Goal: Task Accomplishment & Management: Complete application form

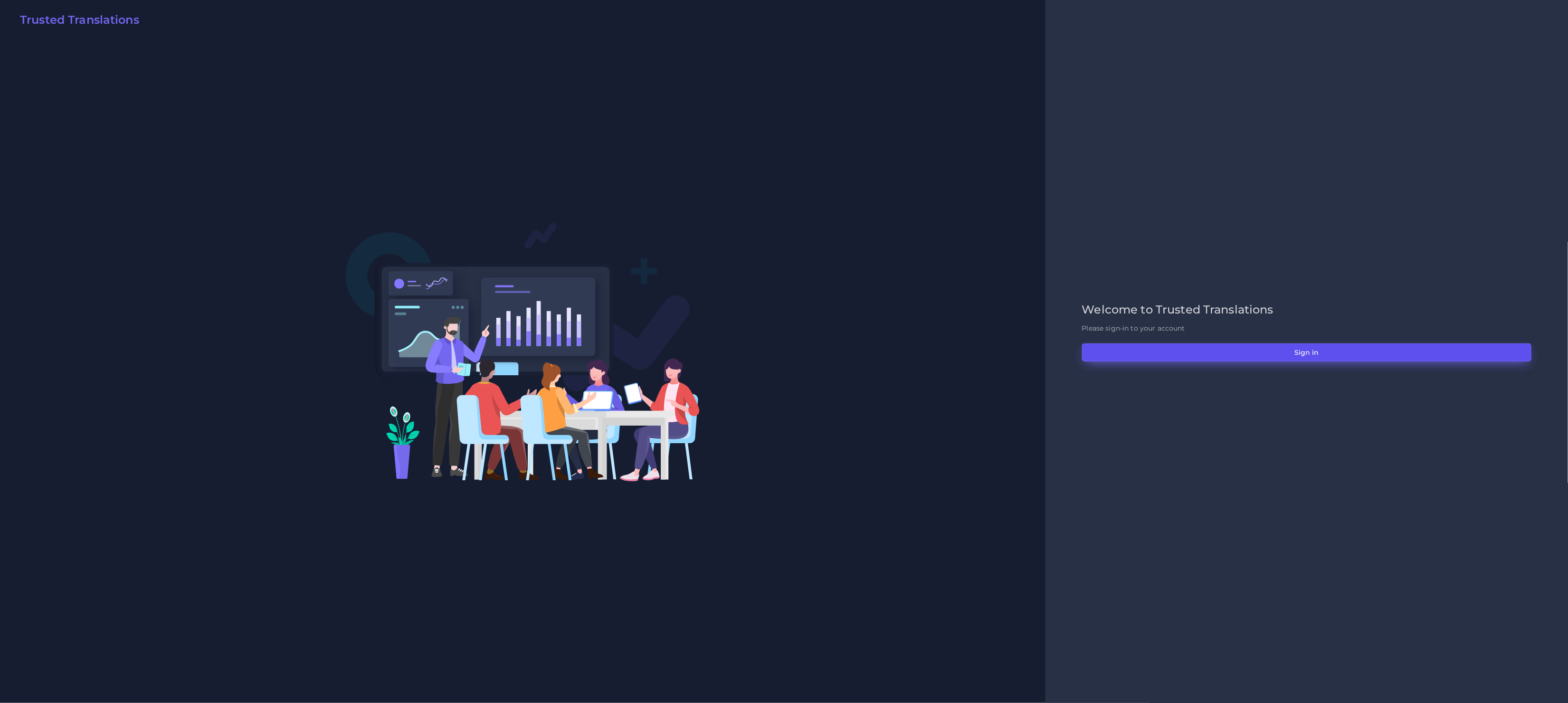
click at [1247, 353] on button "Sign in" at bounding box center [1306, 352] width 449 height 18
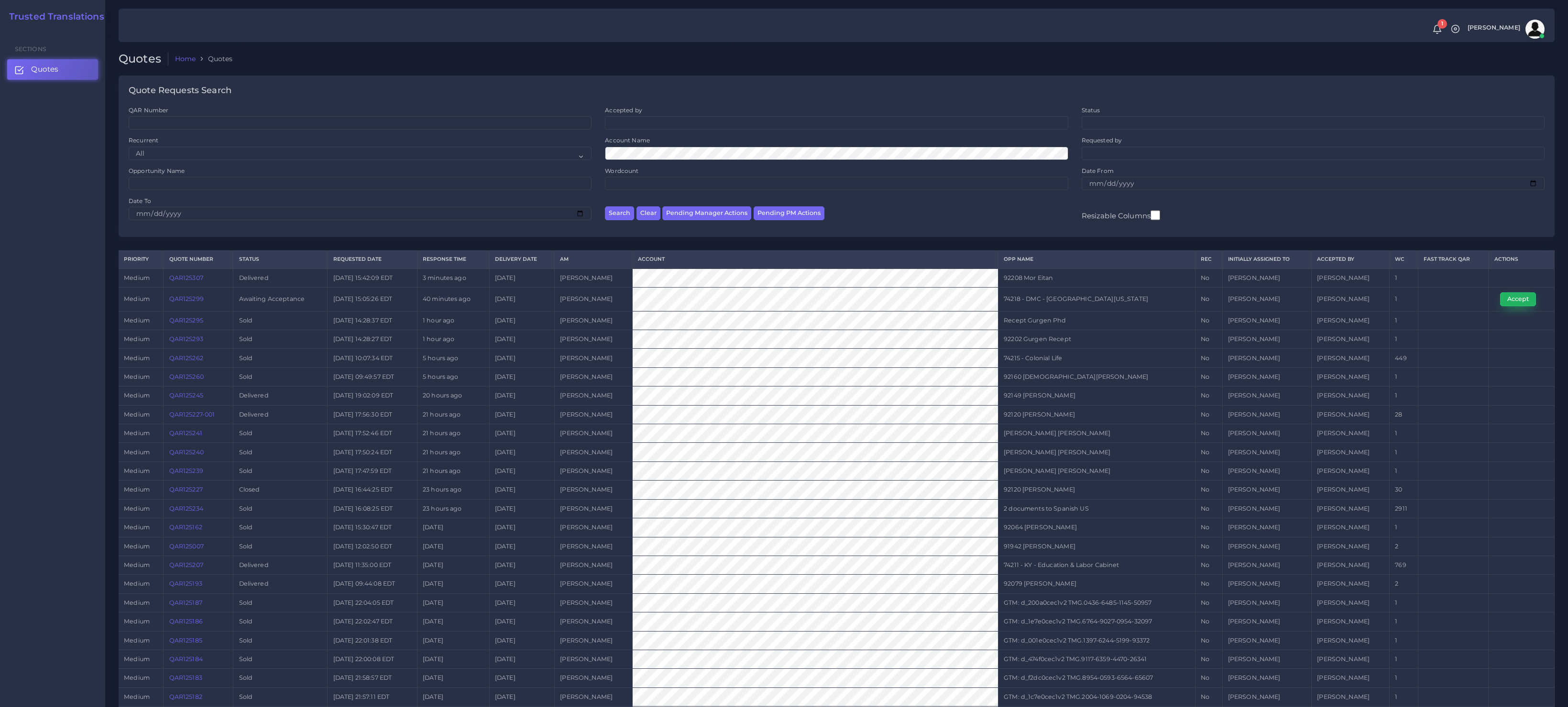
click at [1514, 304] on button "Accept" at bounding box center [1518, 299] width 36 height 14
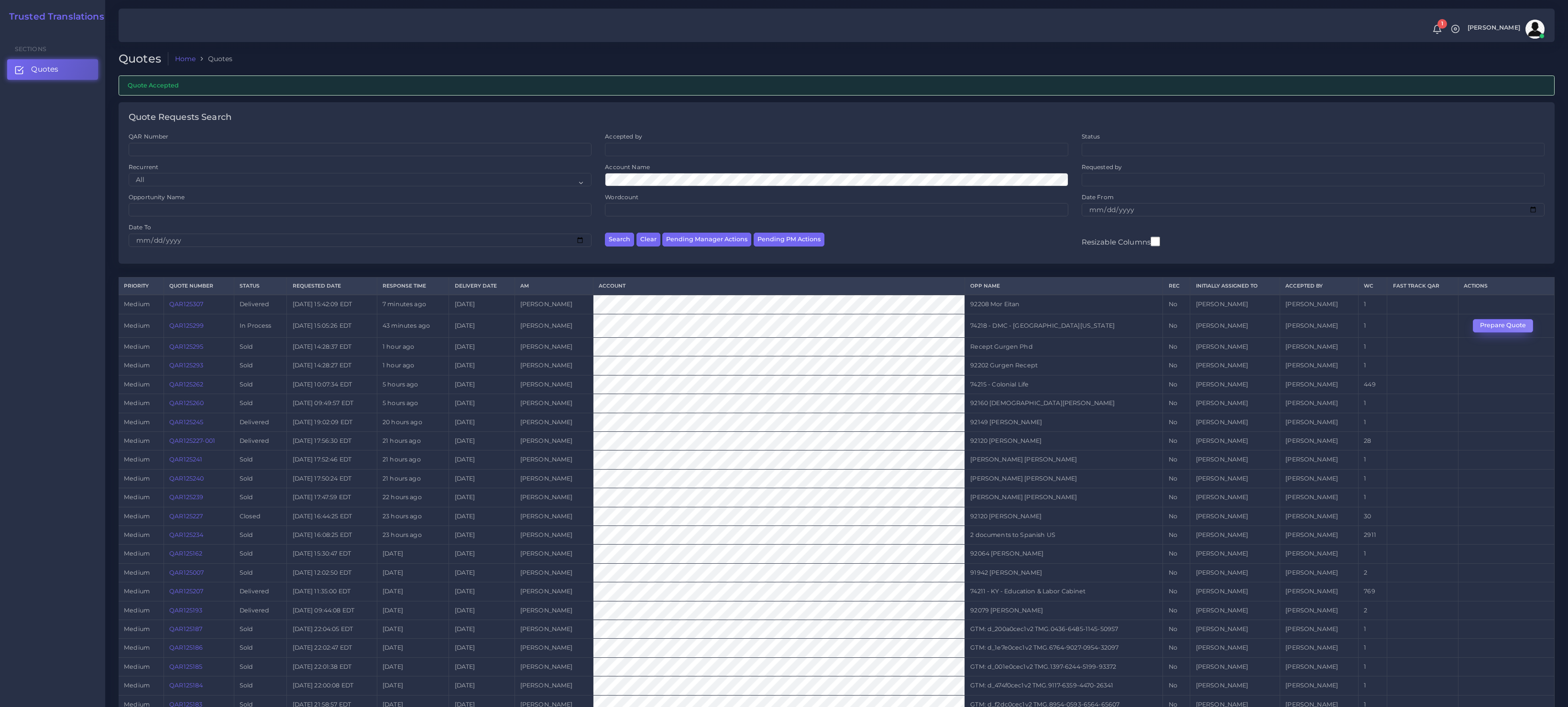
click at [1490, 325] on button "Prepare Quote" at bounding box center [1503, 326] width 60 height 14
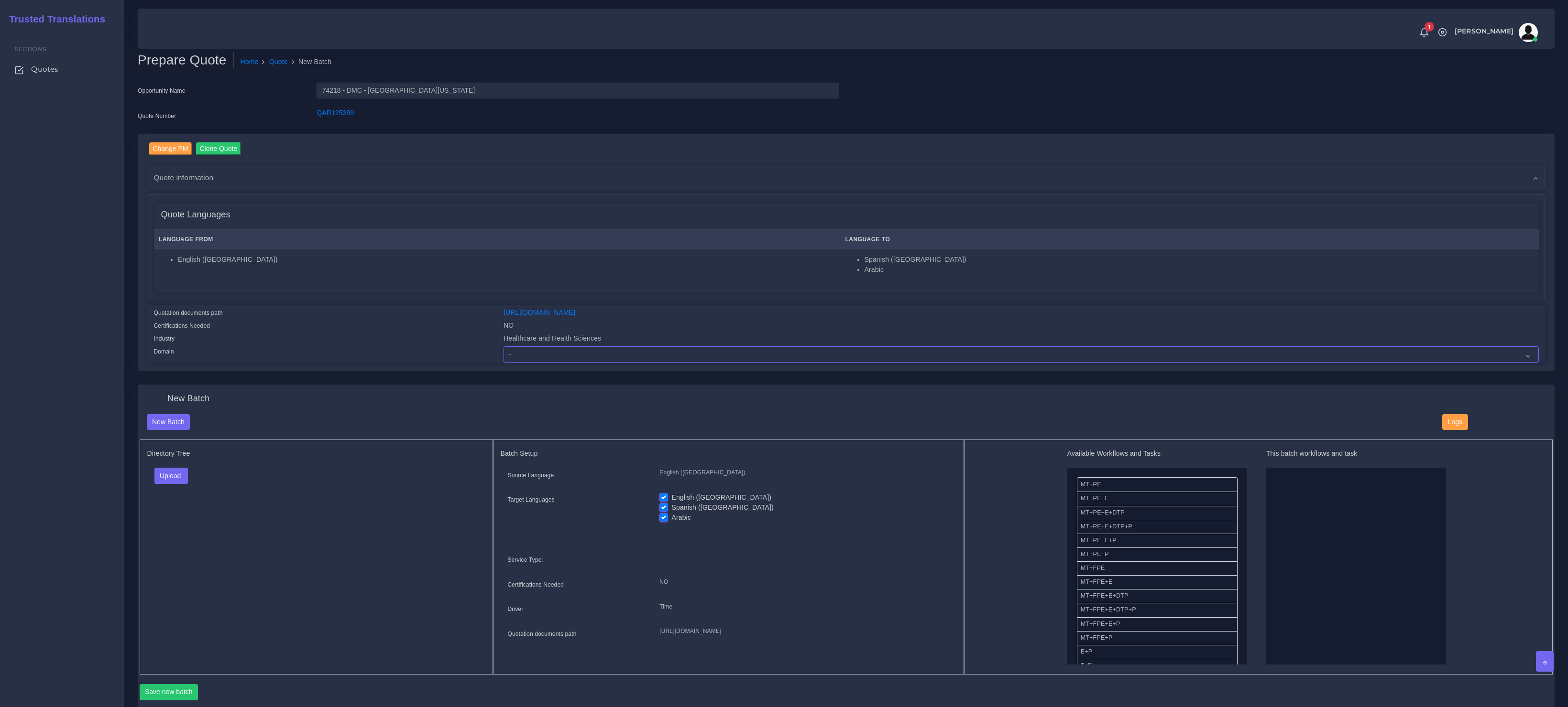
click at [541, 352] on select "- Advertising and Media Agriculture, Forestry and Fishing Architecture, Buildin…" at bounding box center [1021, 355] width 1035 height 16
select select "Healthcare and Health Sciences"
click at [504, 347] on select "- Advertising and Media Agriculture, Forestry and Fishing Architecture, Buildin…" at bounding box center [1021, 355] width 1035 height 16
click at [262, 245] on th "Language From" at bounding box center [497, 240] width 686 height 20
click at [378, 370] on div "Change PM Clone Quote Quote information AM Tulio Figueroa Opportunity NO" at bounding box center [846, 253] width 1416 height 237
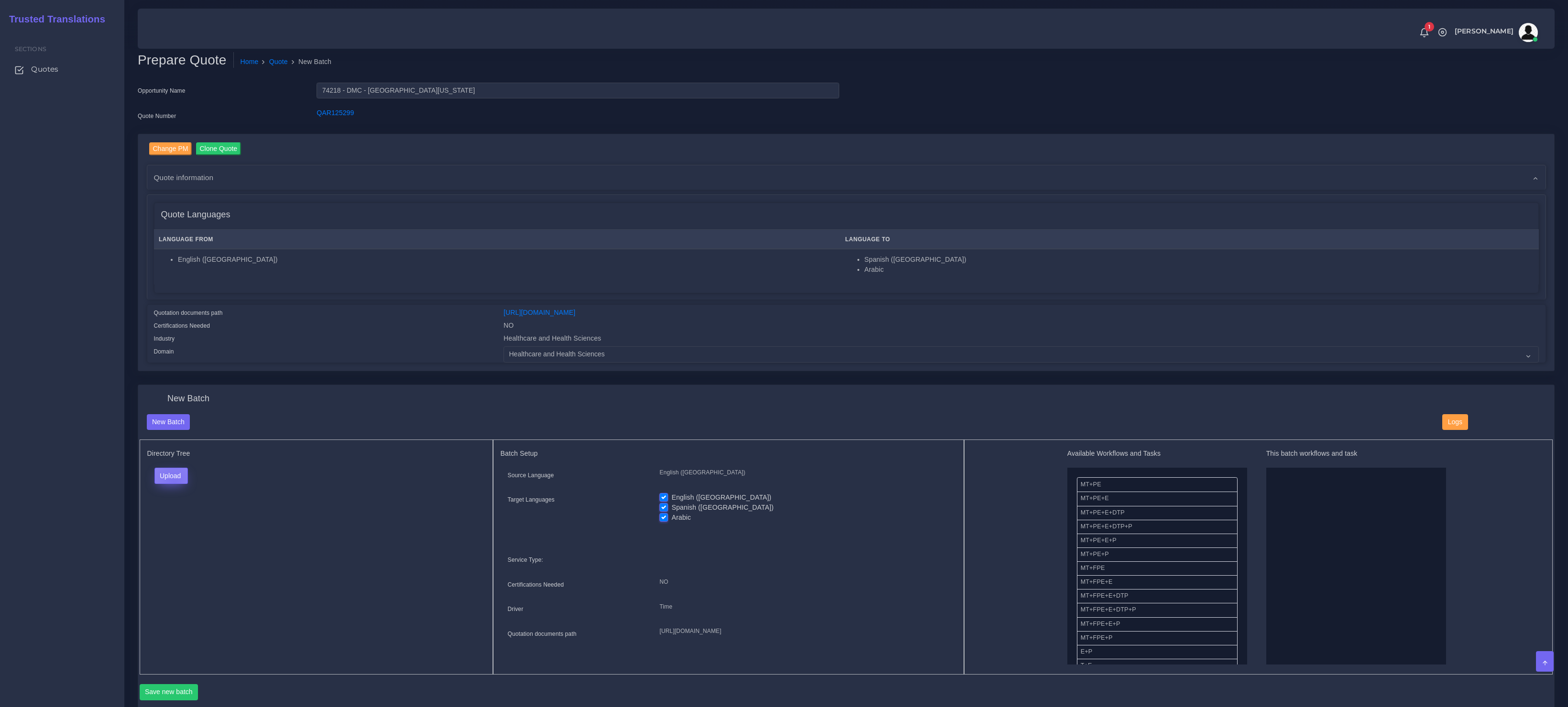
click at [174, 481] on button "Upload" at bounding box center [171, 476] width 34 height 16
click at [177, 518] on div "Folder Files" at bounding box center [188, 506] width 67 height 38
click at [175, 482] on button "Upload" at bounding box center [171, 476] width 34 height 16
click at [169, 509] on label "Files" at bounding box center [188, 512] width 66 height 12
drag, startPoint x: 667, startPoint y: 497, endPoint x: 654, endPoint y: 517, distance: 23.9
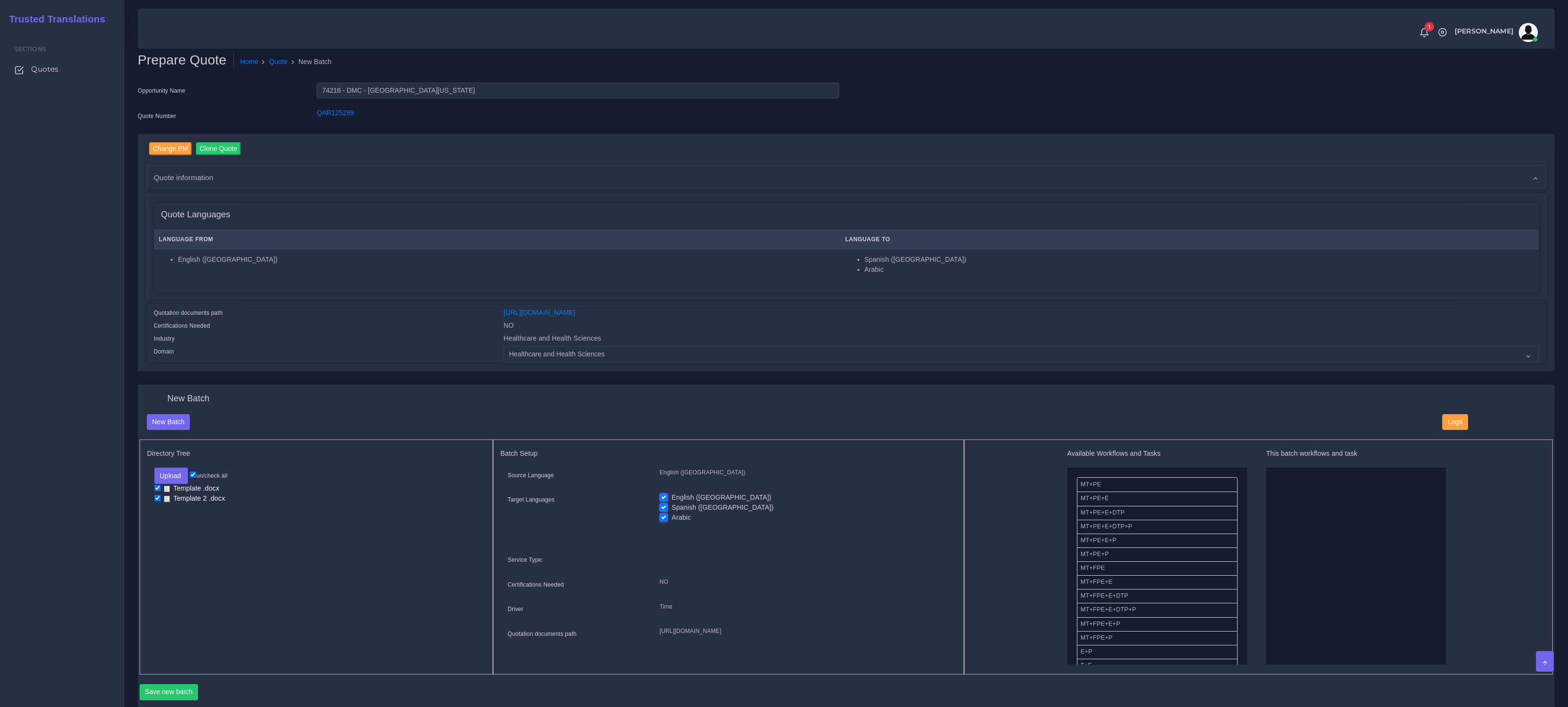
click at [672, 497] on label "English ([GEOGRAPHIC_DATA])" at bounding box center [722, 498] width 100 height 10
click at [667, 497] on input "English ([GEOGRAPHIC_DATA])" at bounding box center [664, 497] width 9 height 9
checkbox input "false"
click at [659, 518] on div "English (US) Spanish (US) Arabic" at bounding box center [804, 511] width 304 height 37
click at [672, 518] on label "Arabic" at bounding box center [682, 518] width 20 height 10
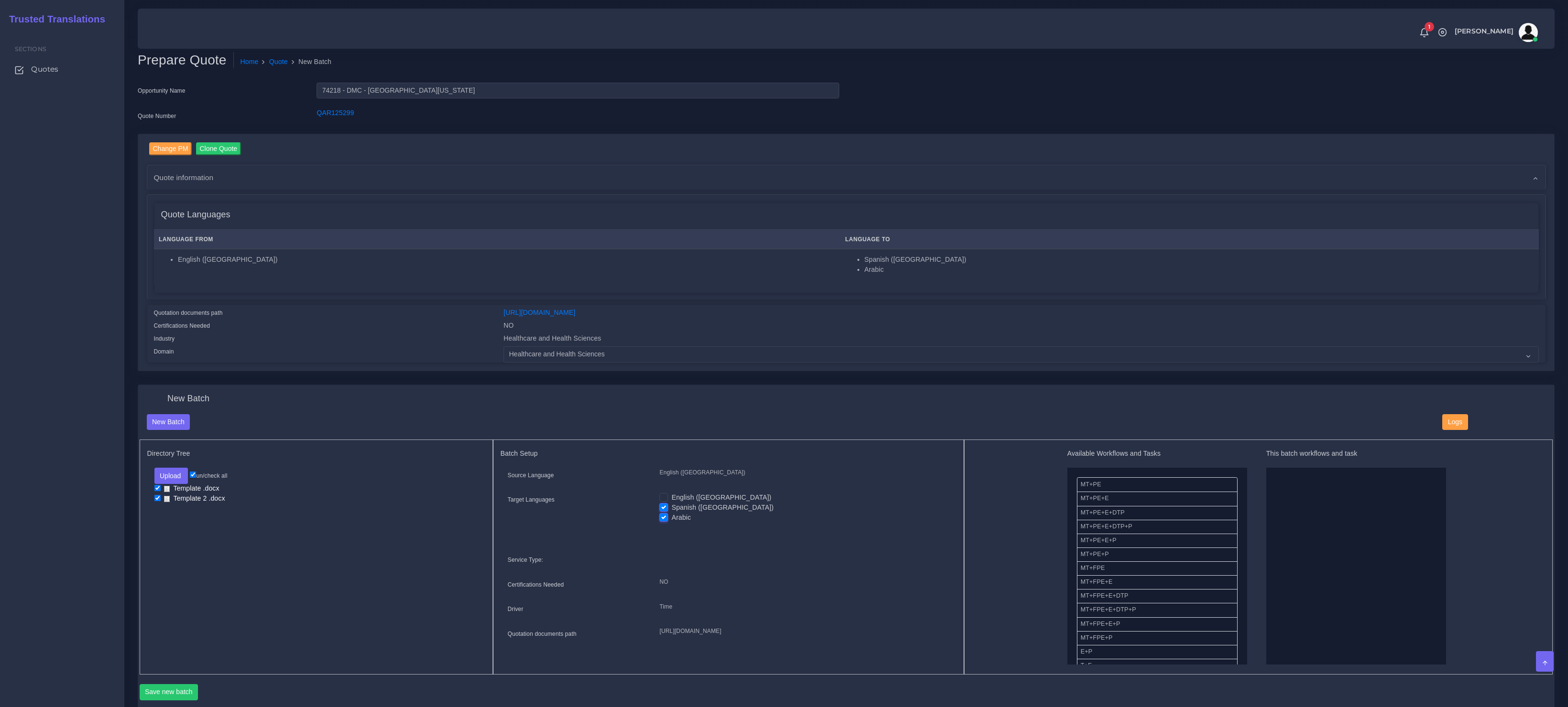
click at [662, 518] on input "Arabic" at bounding box center [664, 517] width 9 height 9
checkbox input "false"
drag, startPoint x: 1218, startPoint y: 539, endPoint x: 1359, endPoint y: 537, distance: 141.0
drag, startPoint x: 1097, startPoint y: 653, endPoint x: 1355, endPoint y: 614, distance: 260.9
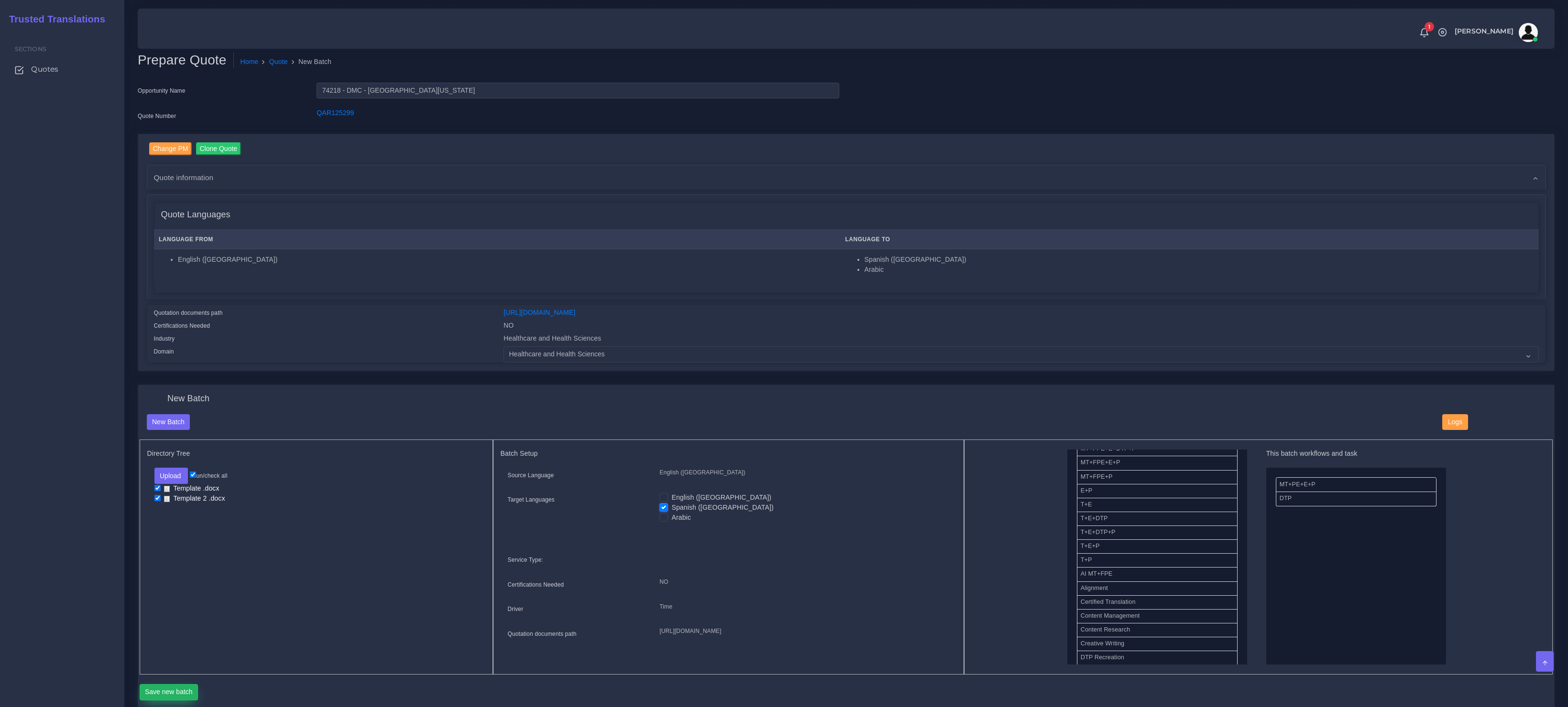
click at [175, 700] on button "Save new batch" at bounding box center [169, 692] width 59 height 16
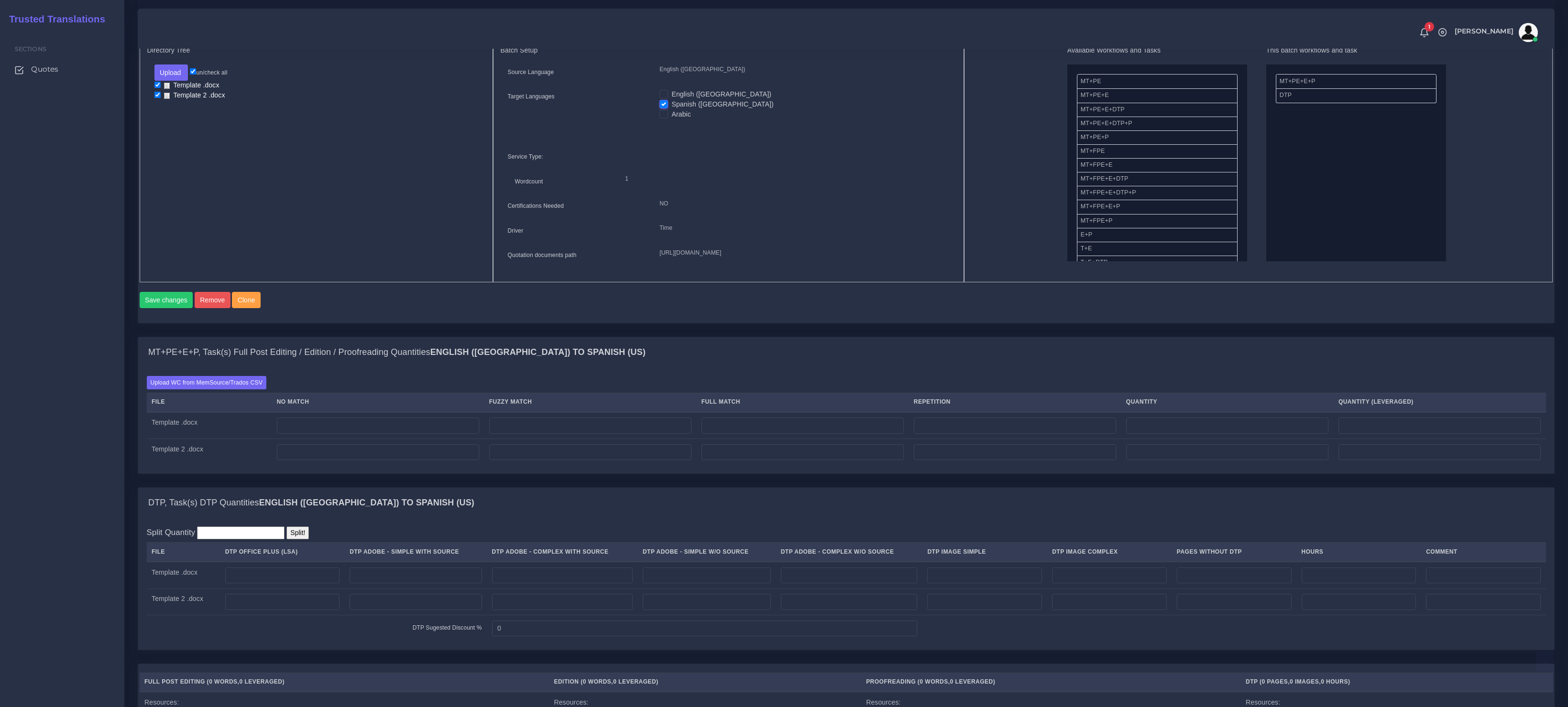
scroll to position [537, 0]
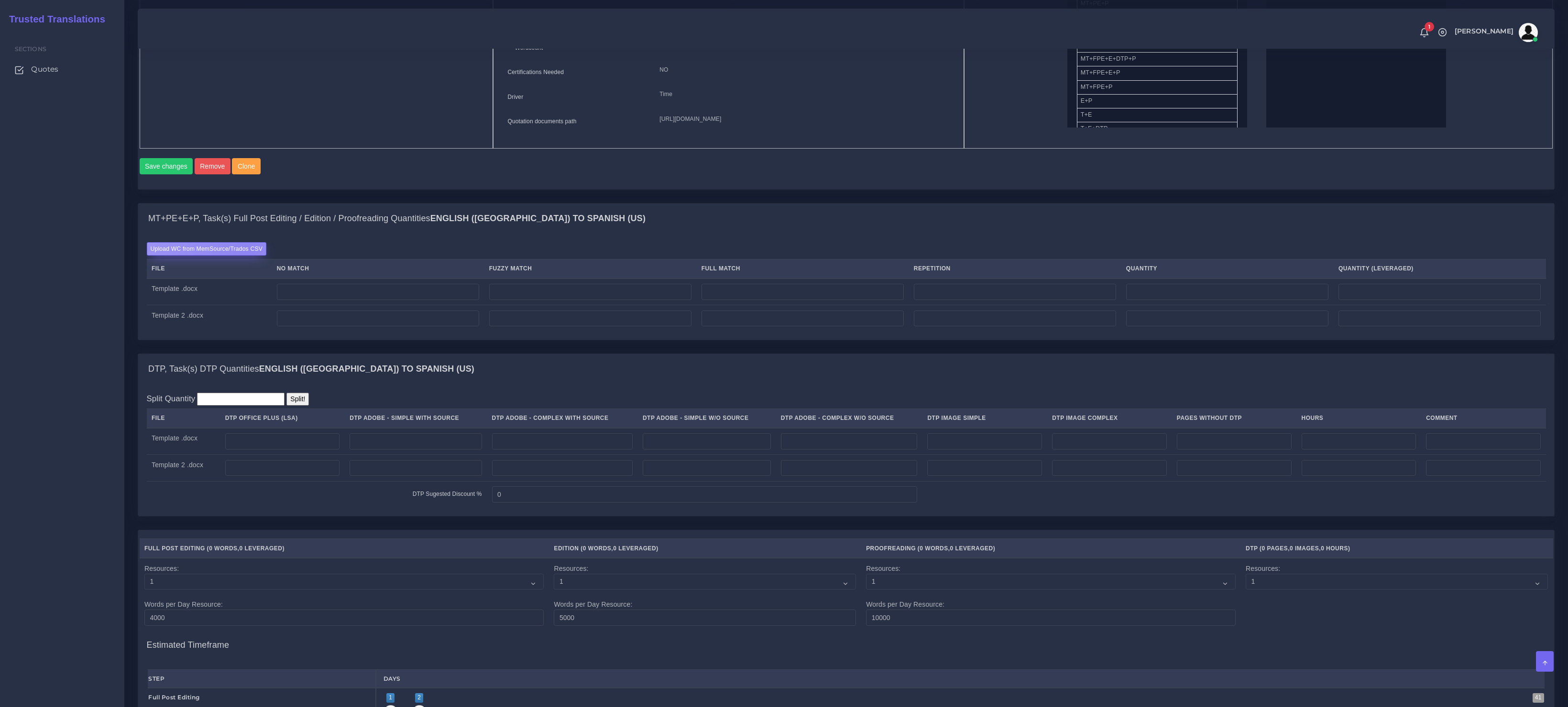
click at [247, 255] on label "Upload WC from MemSource/Trados CSV" at bounding box center [207, 249] width 120 height 13
click at [0, 0] on input "Upload WC from MemSource/Trados CSV" at bounding box center [0, 0] width 0 height 0
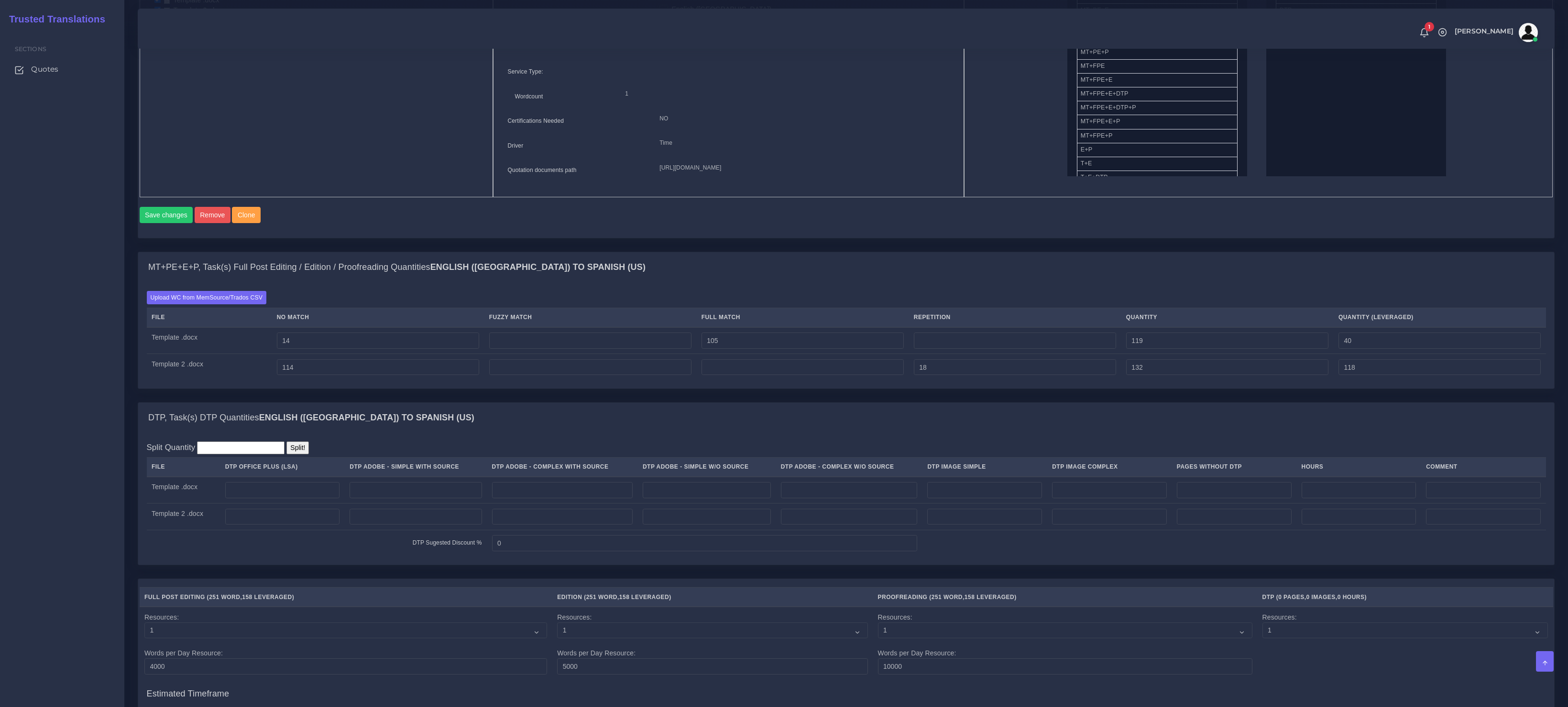
scroll to position [574, 0]
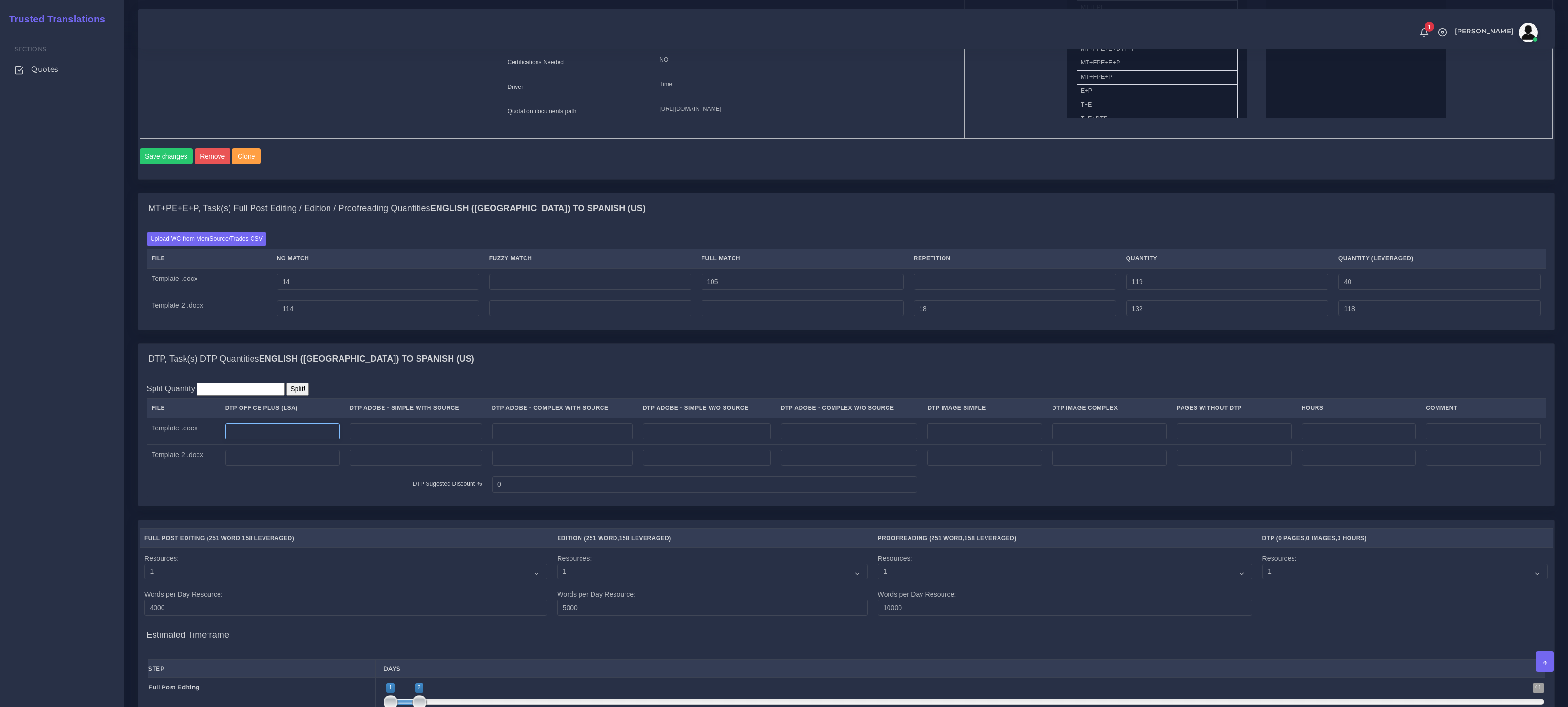
click at [291, 440] on input "number" at bounding box center [283, 431] width 115 height 16
type input "1"
click at [282, 466] on input "number" at bounding box center [283, 458] width 115 height 16
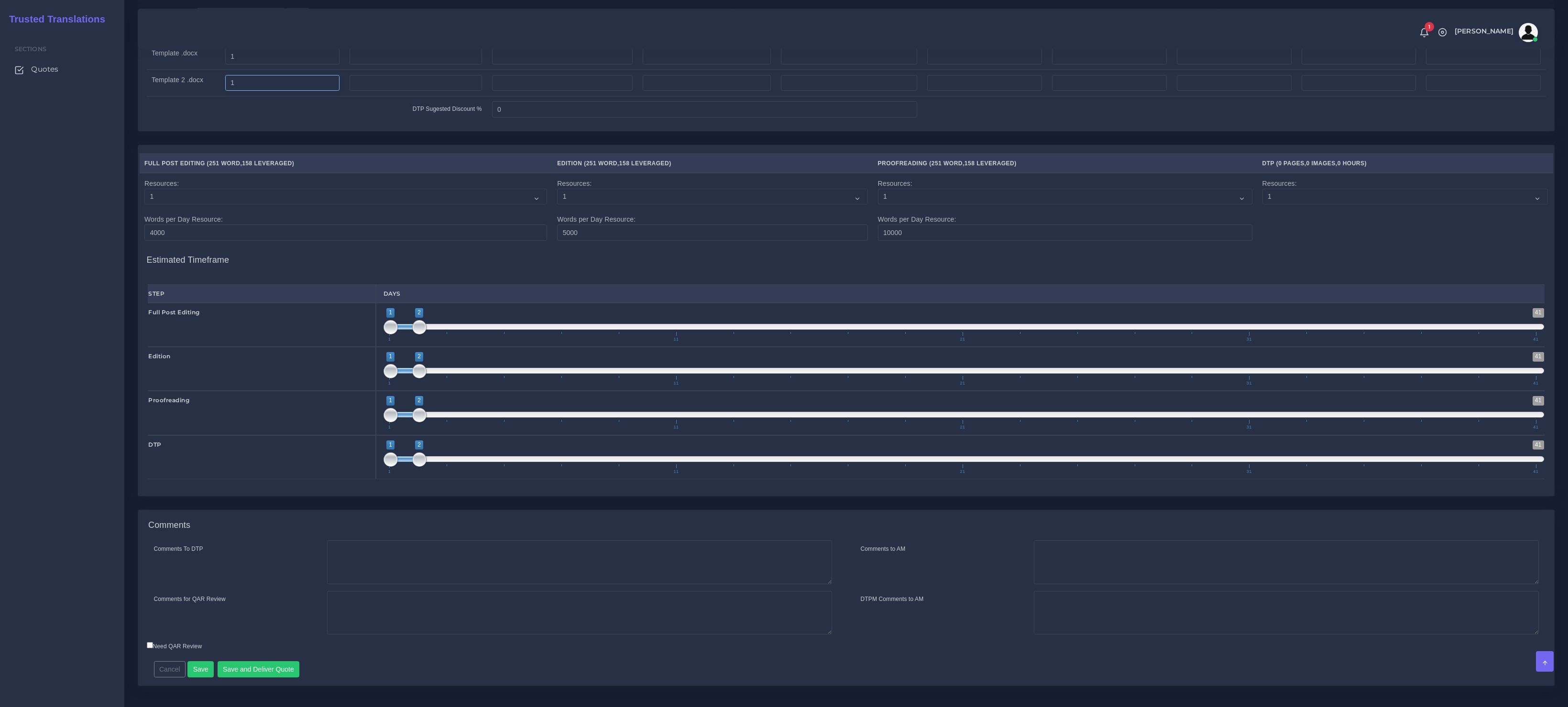
scroll to position [976, 0]
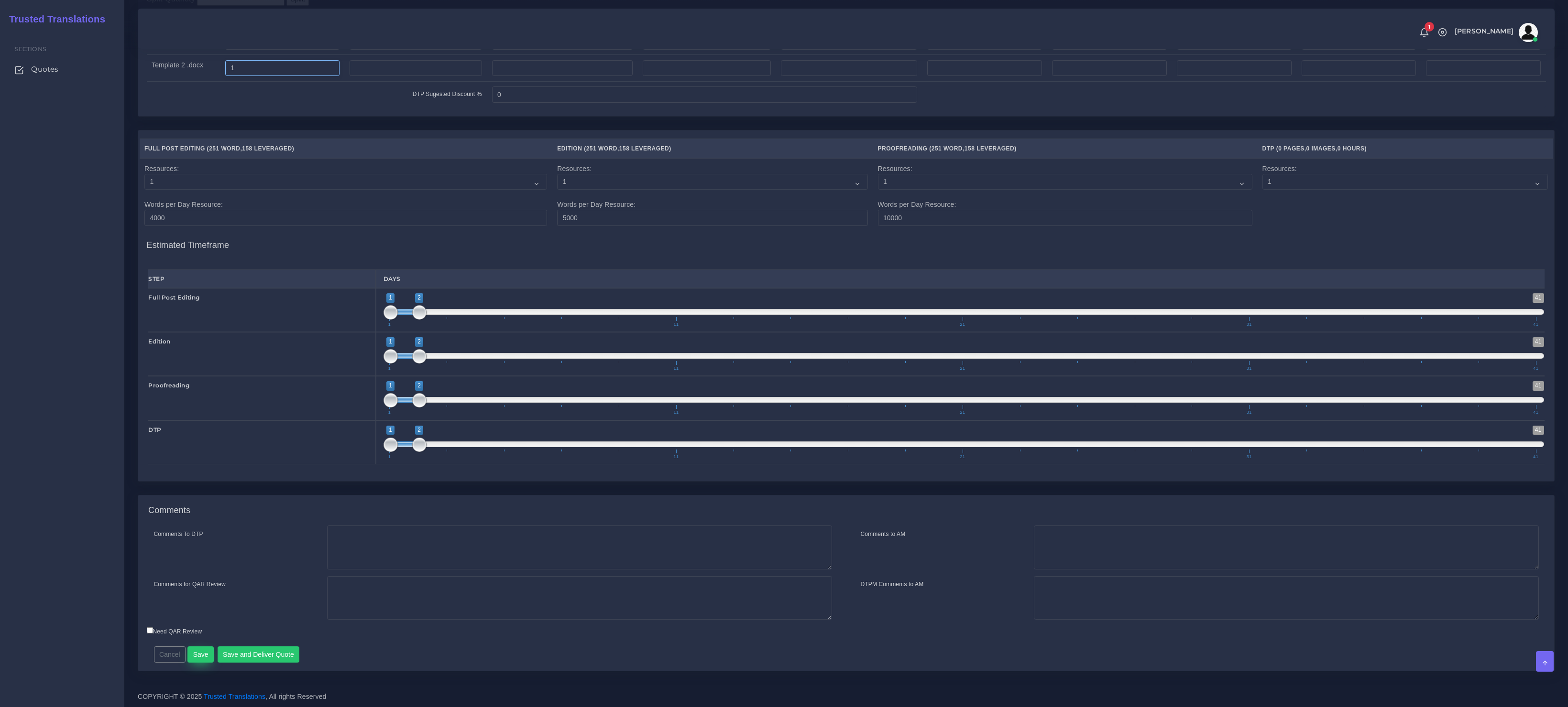
type input "1"
click at [201, 654] on button "Save" at bounding box center [201, 655] width 27 height 16
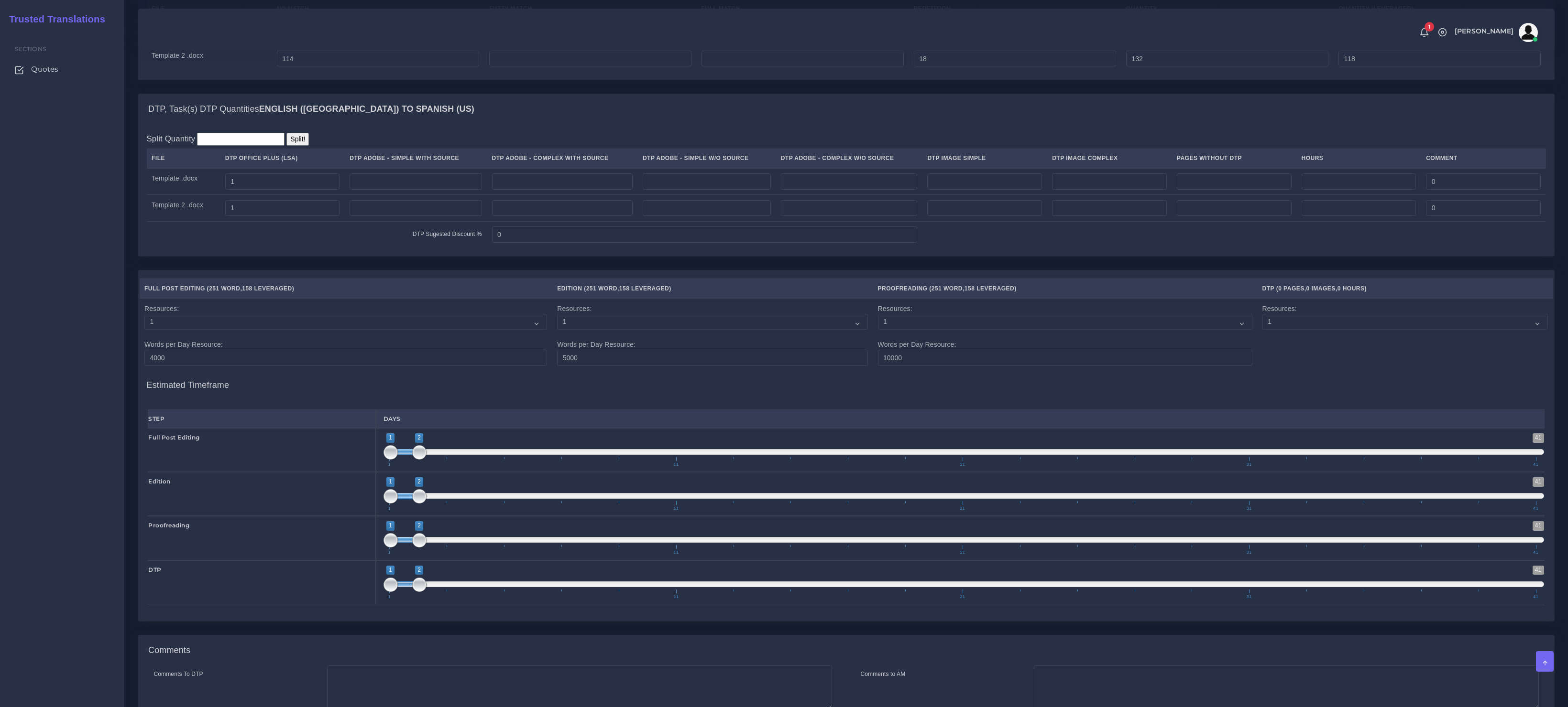
scroll to position [976, 0]
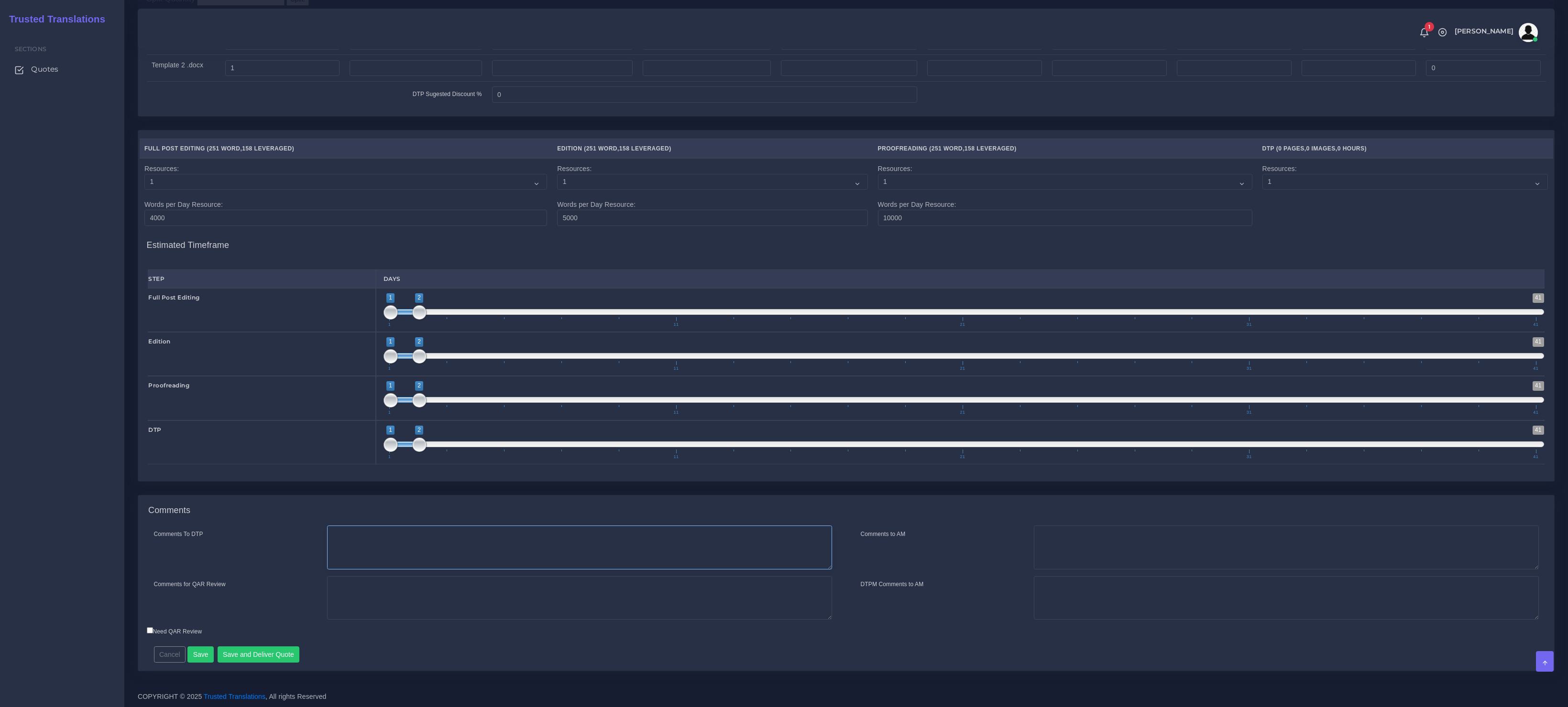
click at [445, 539] on textarea "Comments To DTP" at bounding box center [580, 547] width 505 height 44
paste textarea "Please be careful with Arabic language as it is an RTL language."
type textarea "Please be careful with Arabic language as it is an RTL language."
click at [281, 653] on button "Save and Deliver Quote" at bounding box center [258, 655] width 82 height 16
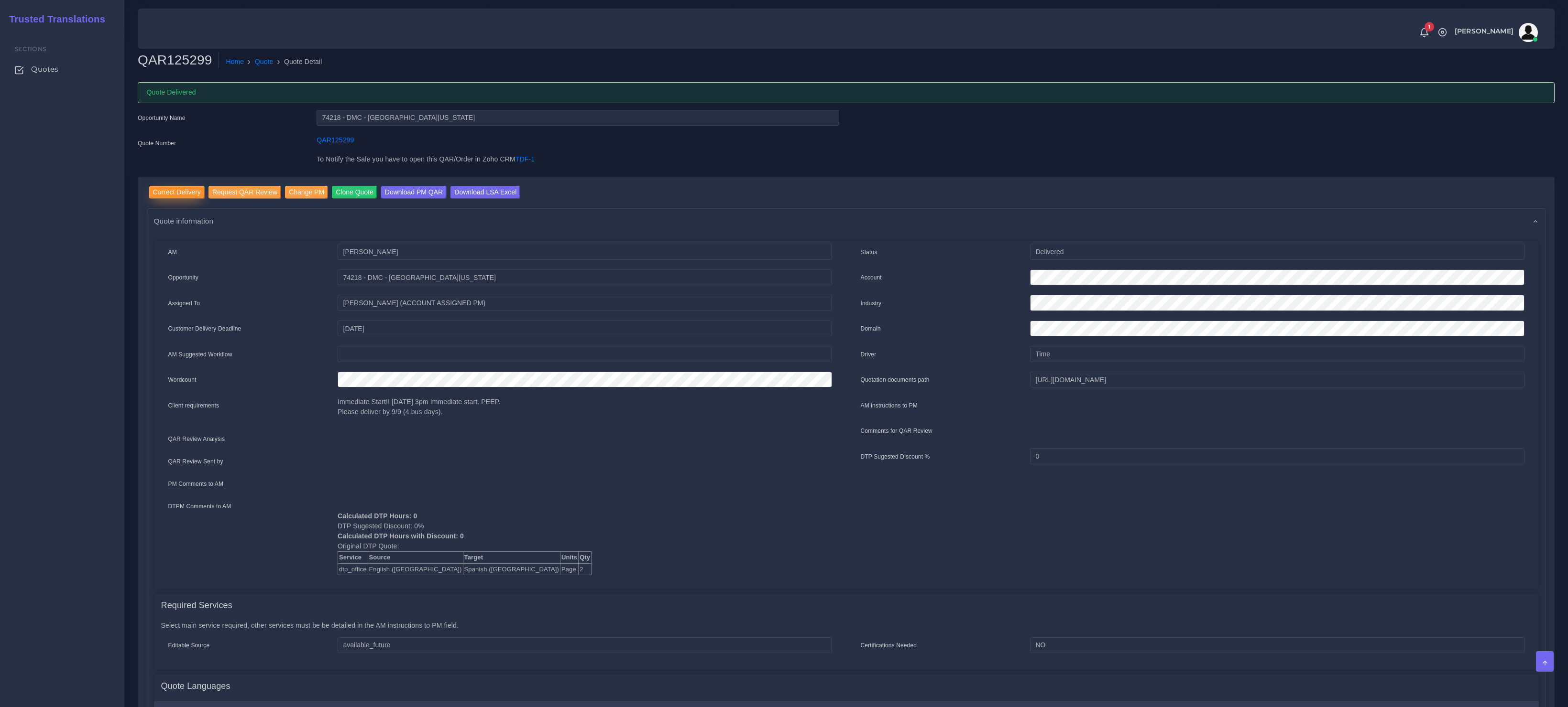
click at [175, 190] on input "Correct Delivery" at bounding box center [177, 192] width 56 height 13
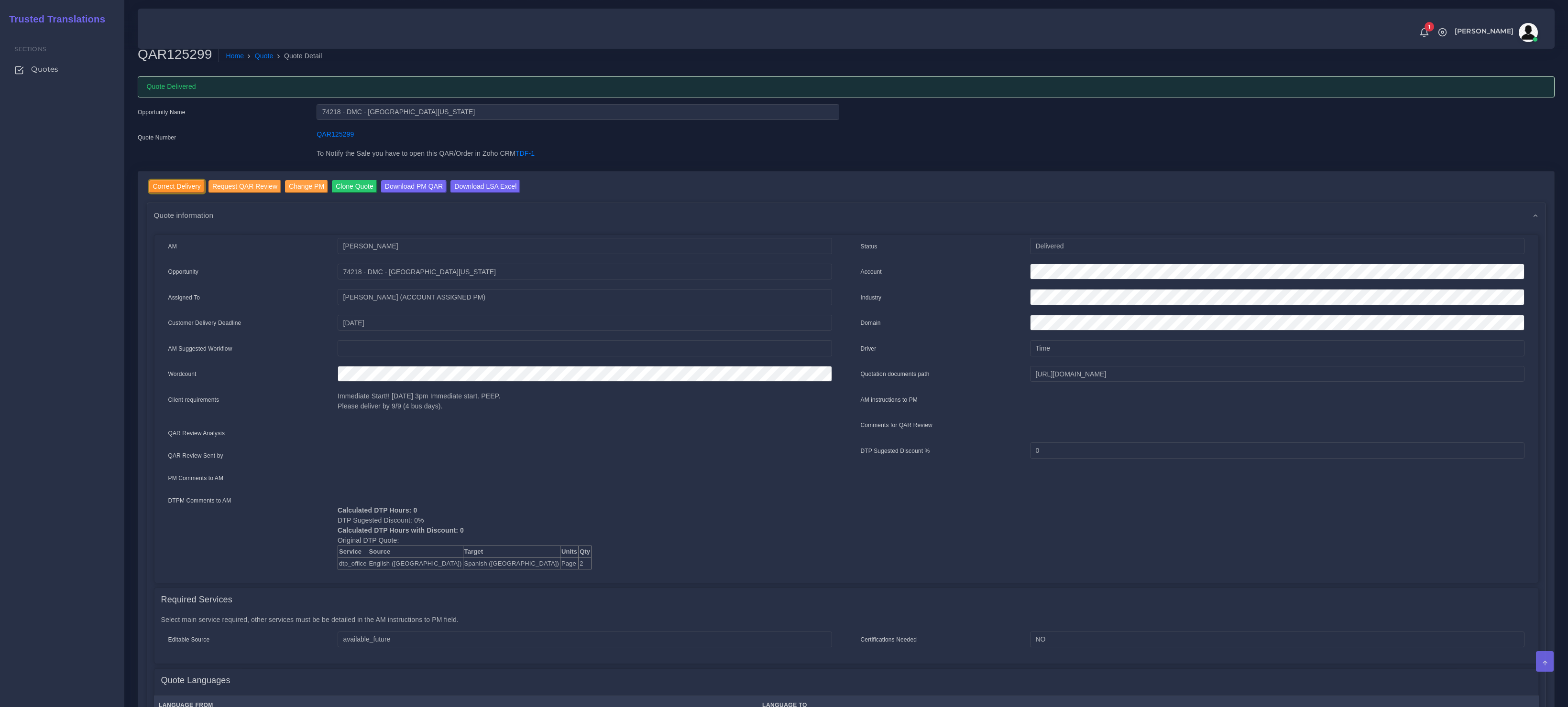
scroll to position [19, 0]
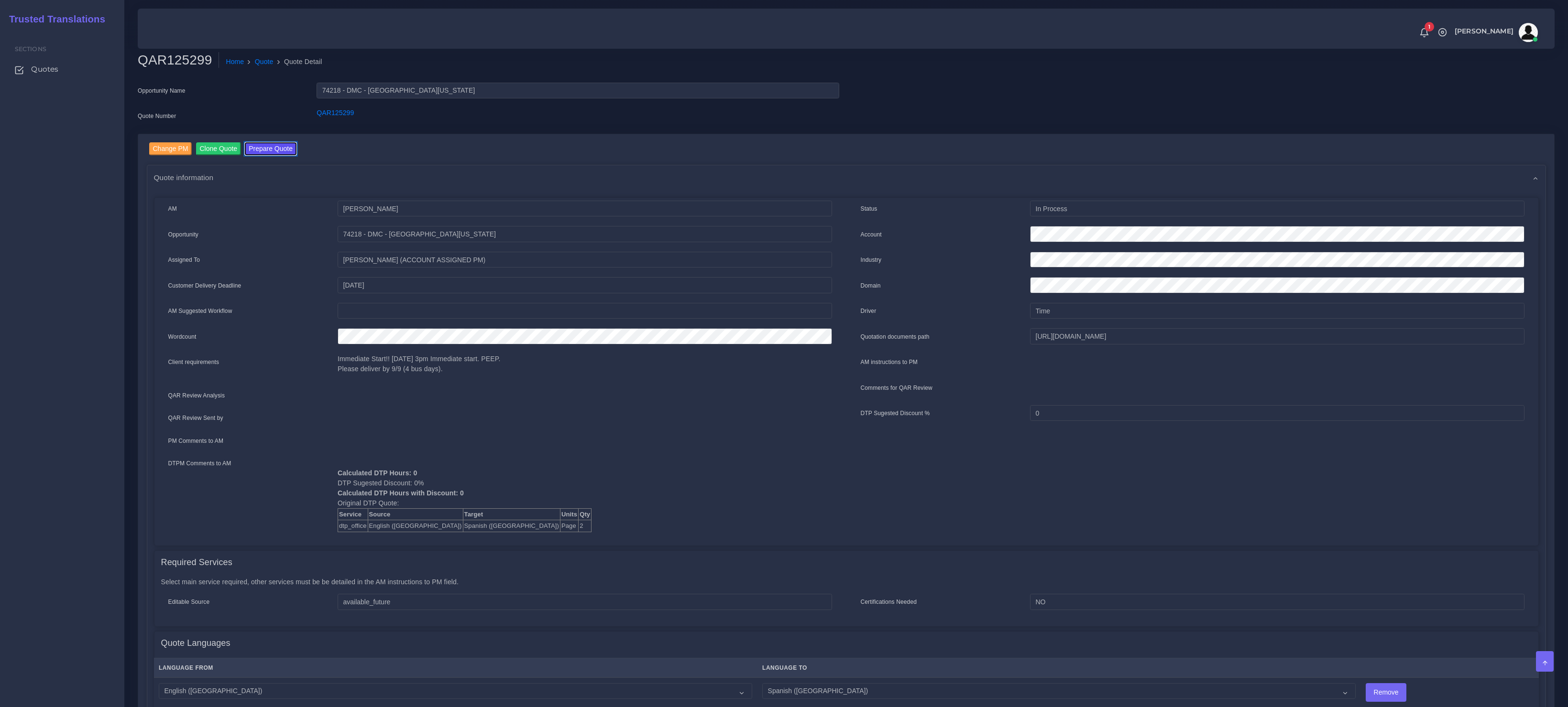
drag, startPoint x: 265, startPoint y: 149, endPoint x: 0, endPoint y: 149, distance: 265.0
click at [265, 149] on button "Prepare Quote" at bounding box center [271, 149] width 52 height 13
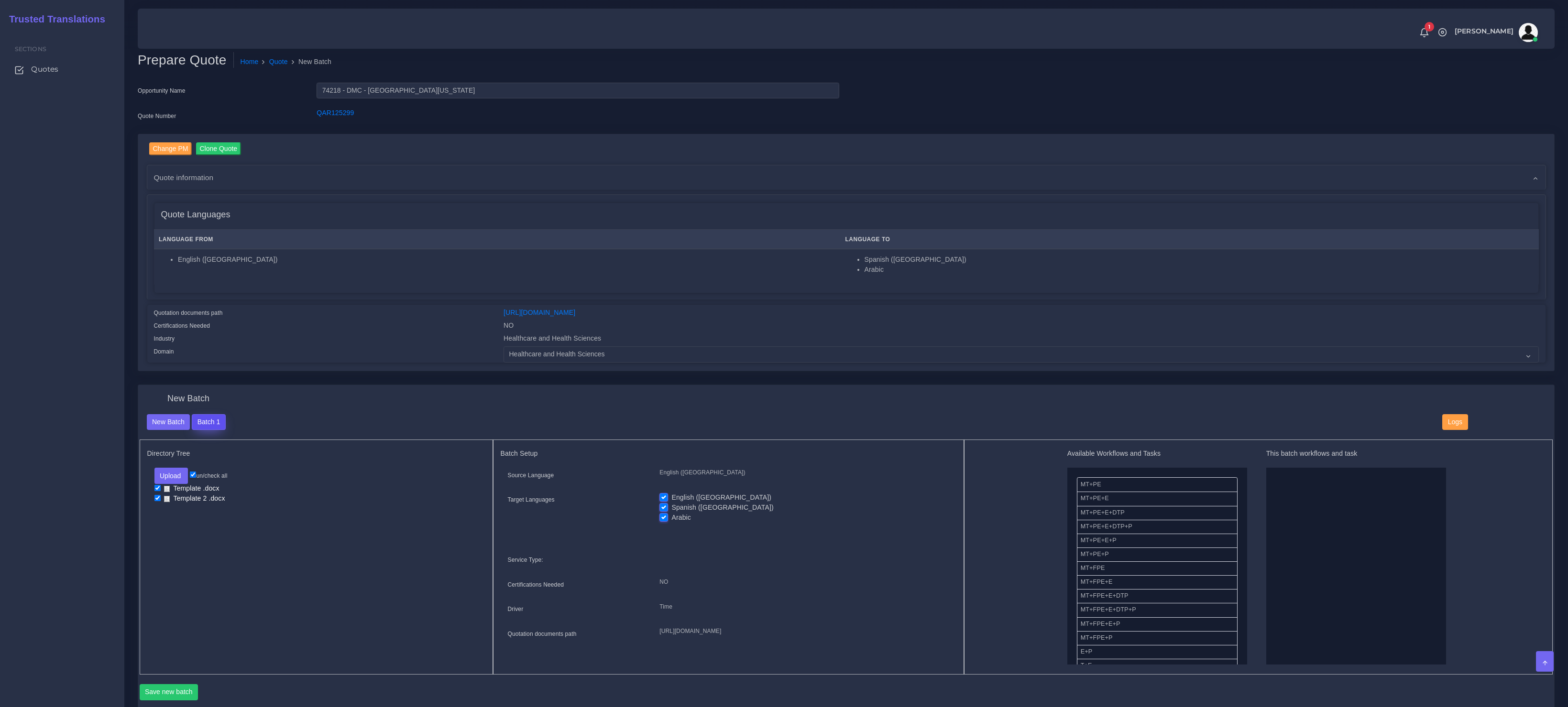
click at [209, 415] on button "Batch 1" at bounding box center [209, 423] width 33 height 16
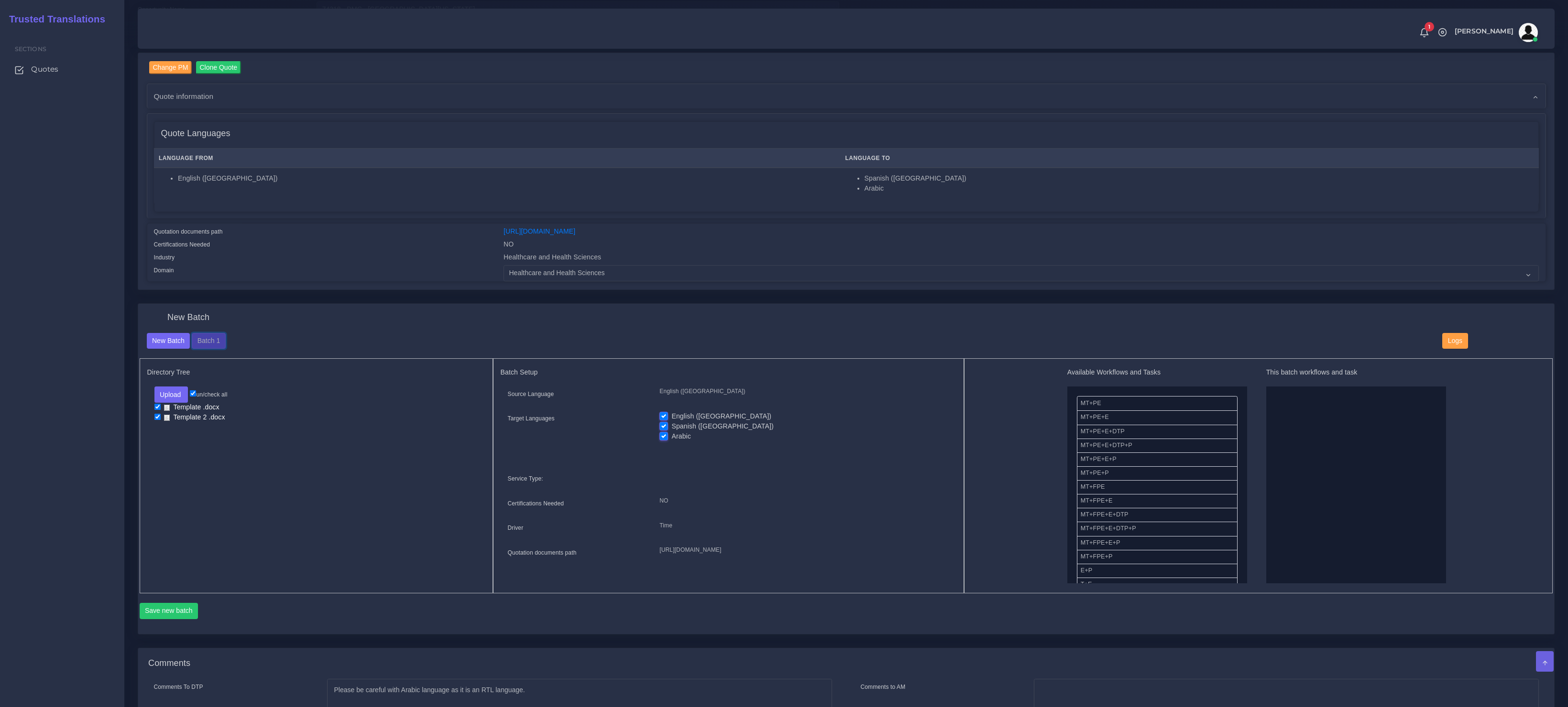
scroll to position [128, 0]
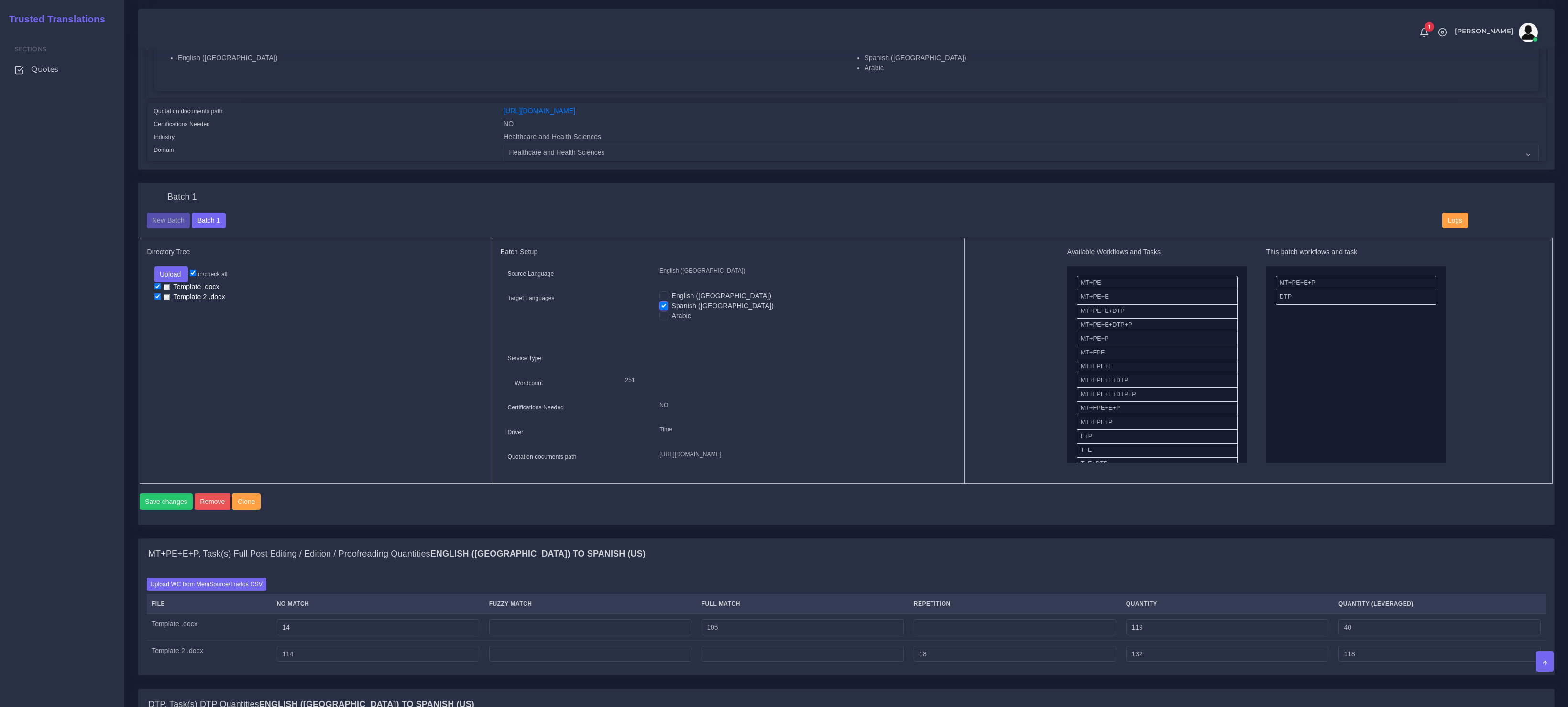
scroll to position [133, 0]
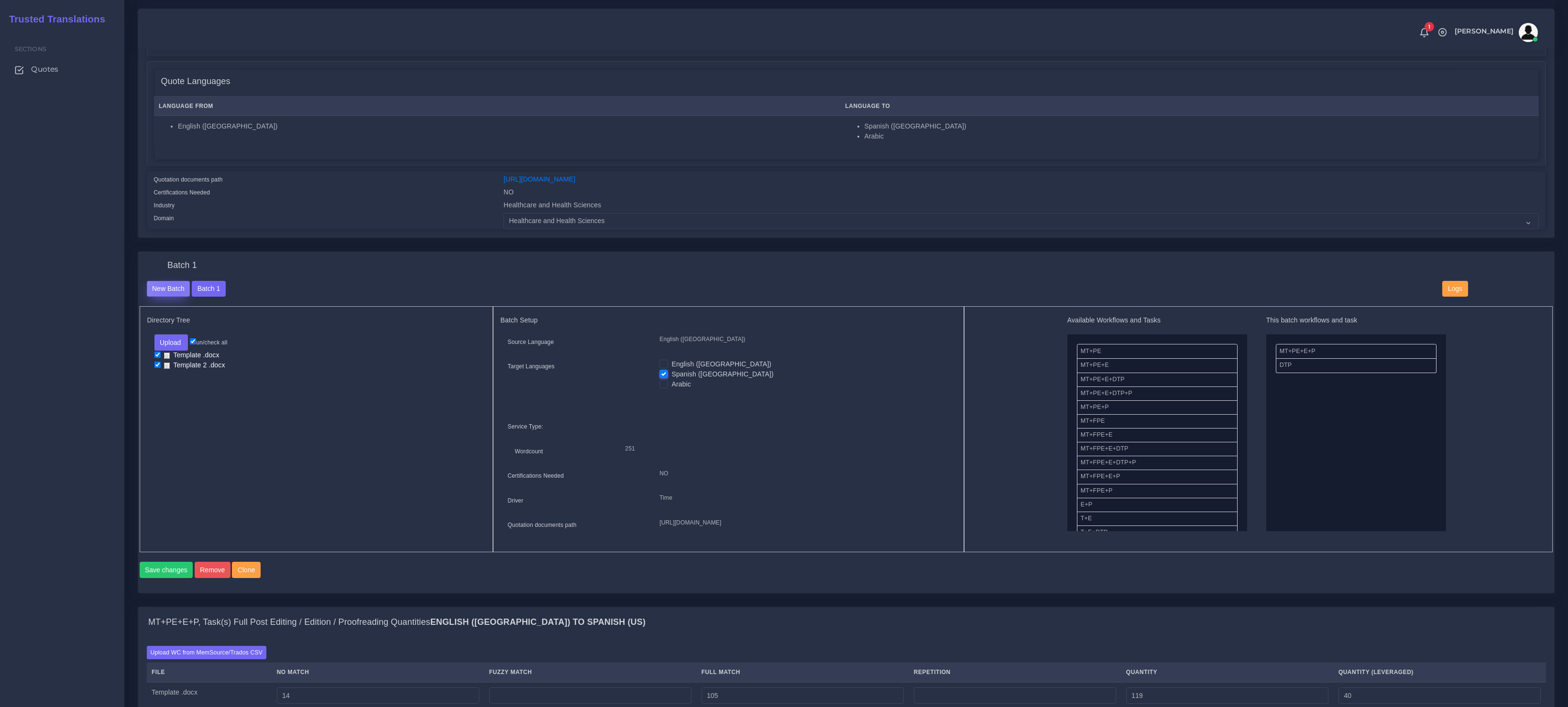
click at [174, 288] on button "New Batch" at bounding box center [169, 289] width 43 height 16
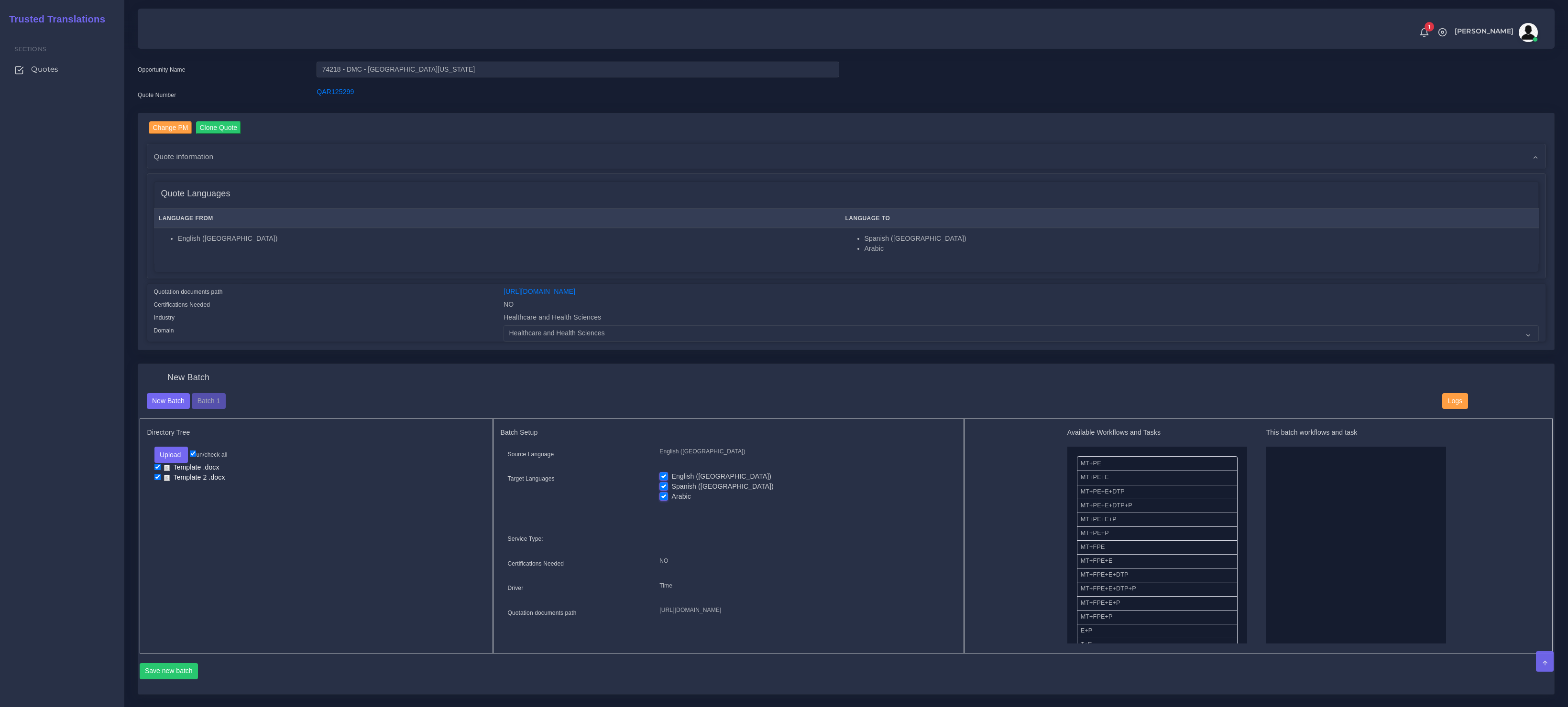
scroll to position [31, 0]
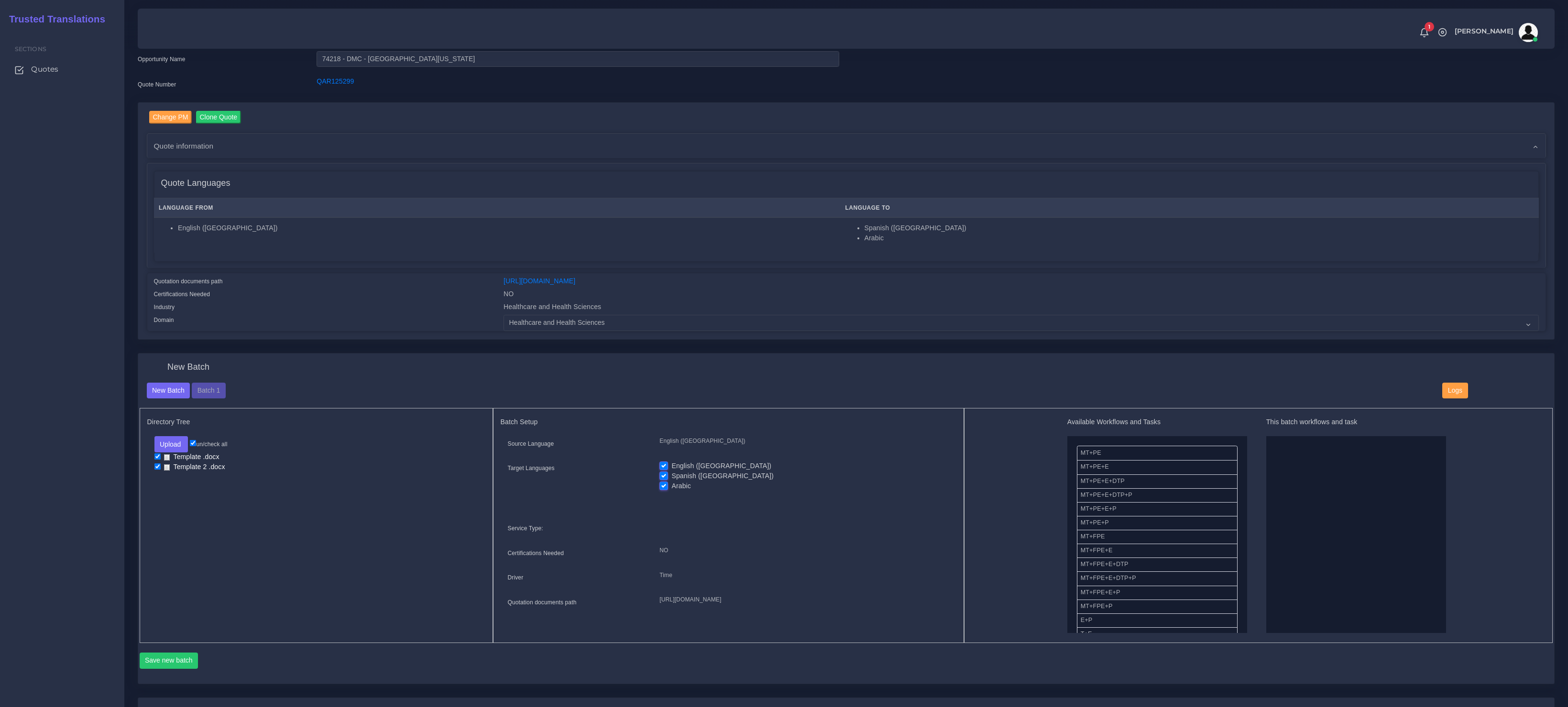
click at [672, 473] on label "Spanish ([GEOGRAPHIC_DATA])" at bounding box center [722, 476] width 102 height 10
click at [662, 473] on input "Spanish ([GEOGRAPHIC_DATA])" at bounding box center [664, 476] width 9 height 9
checkbox input "false"
click at [672, 461] on label "English ([GEOGRAPHIC_DATA])" at bounding box center [722, 466] width 100 height 10
click at [664, 461] on input "English ([GEOGRAPHIC_DATA])" at bounding box center [664, 465] width 9 height 9
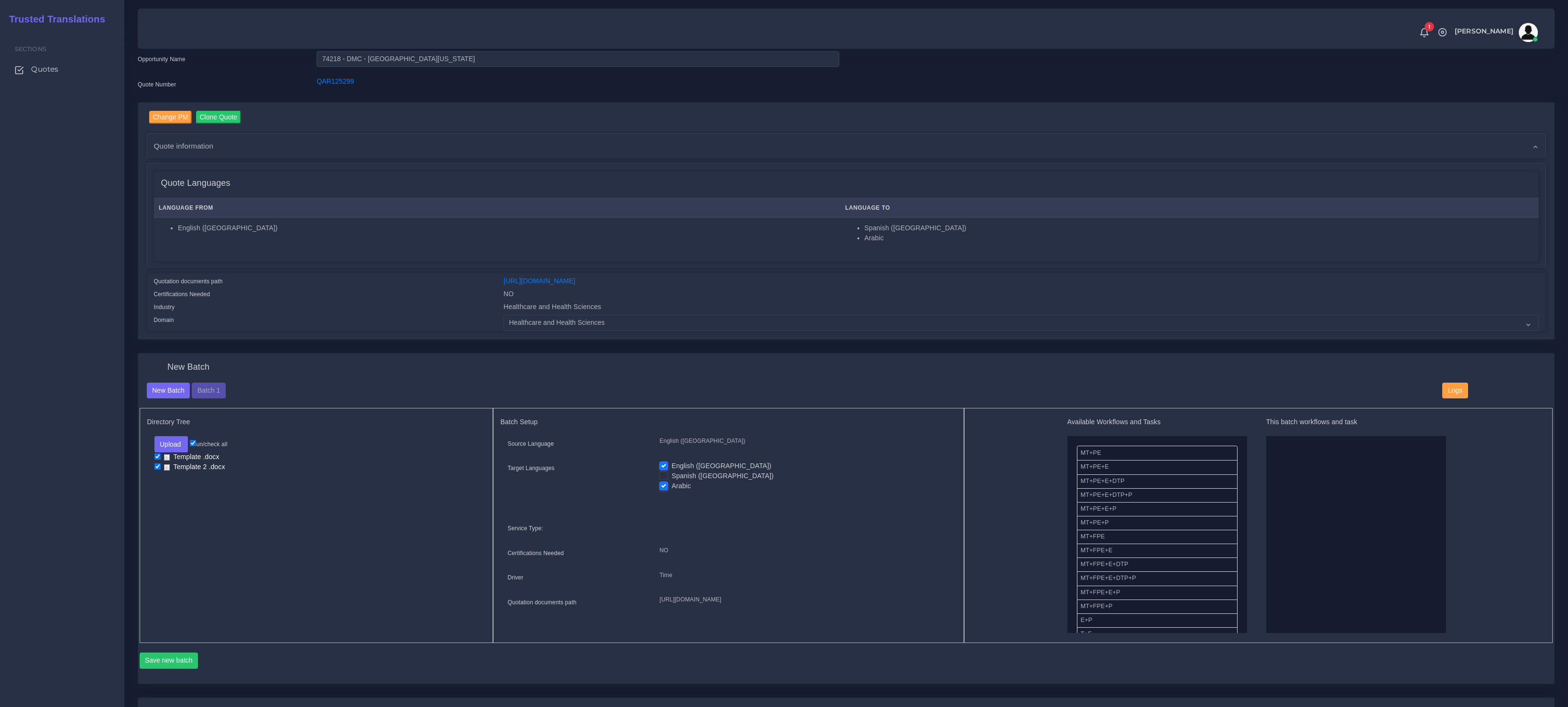
checkbox input "false"
drag, startPoint x: 1119, startPoint y: 466, endPoint x: 1258, endPoint y: 489, distance: 140.9
drag, startPoint x: 1307, startPoint y: 447, endPoint x: 1136, endPoint y: 503, distance: 179.9
drag, startPoint x: 1116, startPoint y: 494, endPoint x: 1285, endPoint y: 493, distance: 169.0
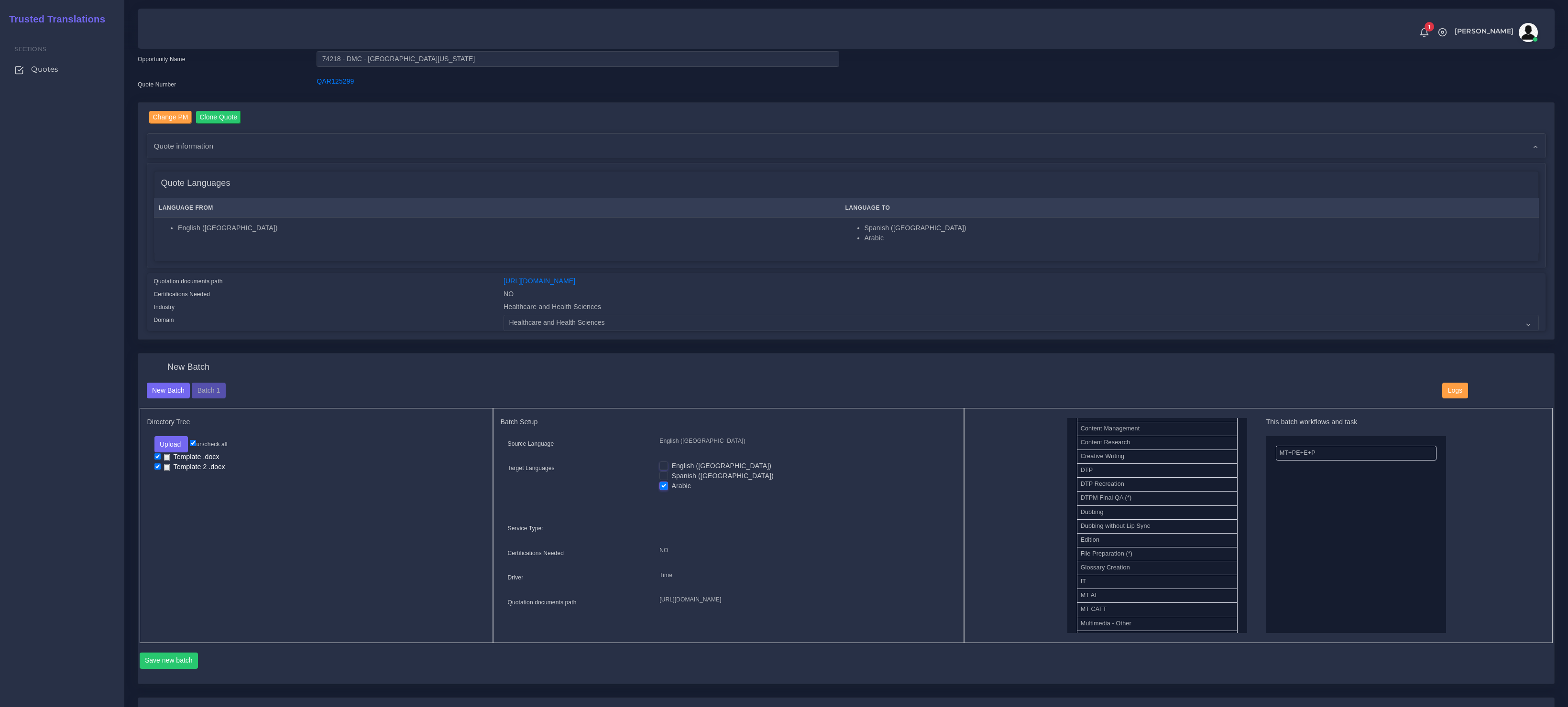
drag, startPoint x: 1097, startPoint y: 469, endPoint x: 1285, endPoint y: 485, distance: 188.7
click at [177, 661] on button "Save new batch" at bounding box center [169, 661] width 59 height 16
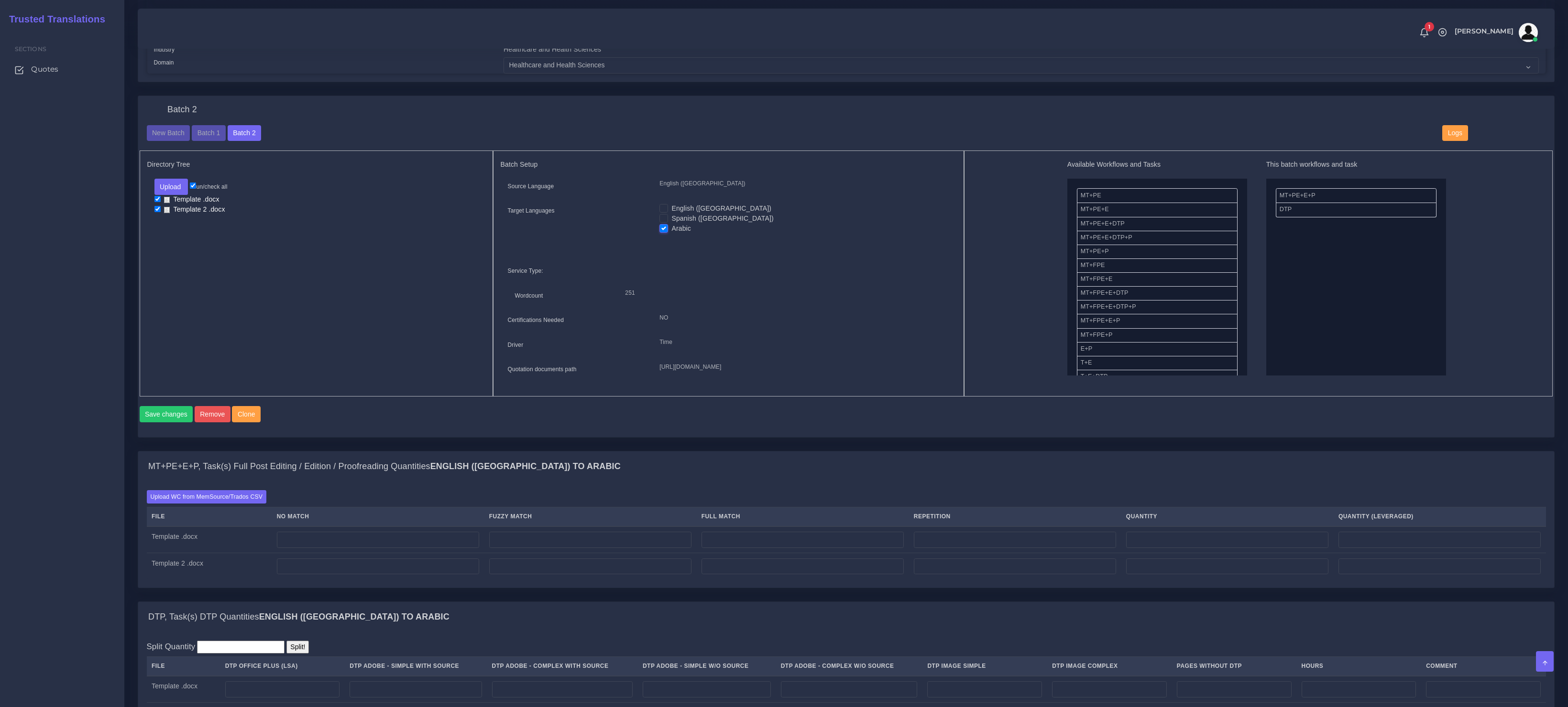
scroll to position [304, 0]
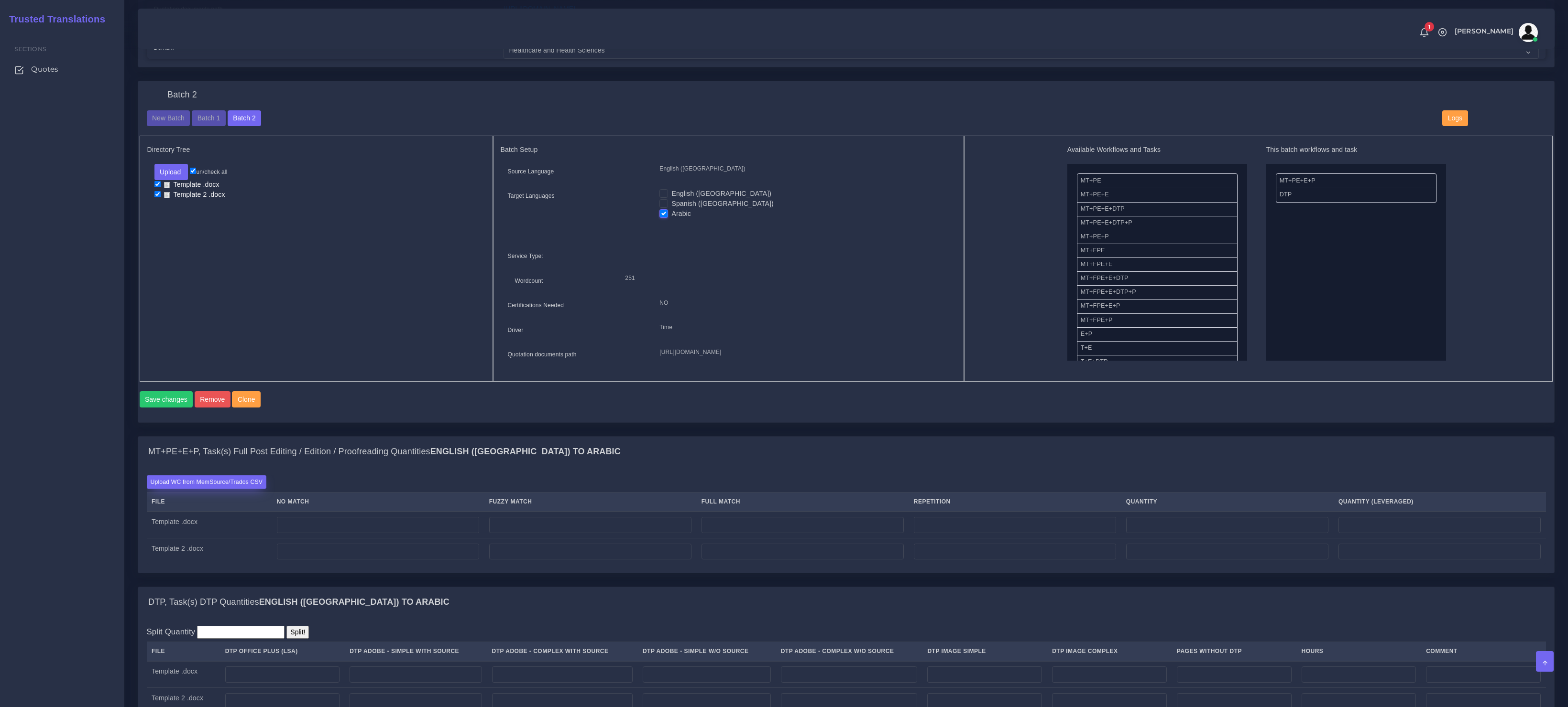
click at [211, 489] on label "Upload WC from MemSource/Trados CSV" at bounding box center [207, 482] width 120 height 13
click at [0, 0] on input "Upload WC from MemSource/Trados CSV" at bounding box center [0, 0] width 0 height 0
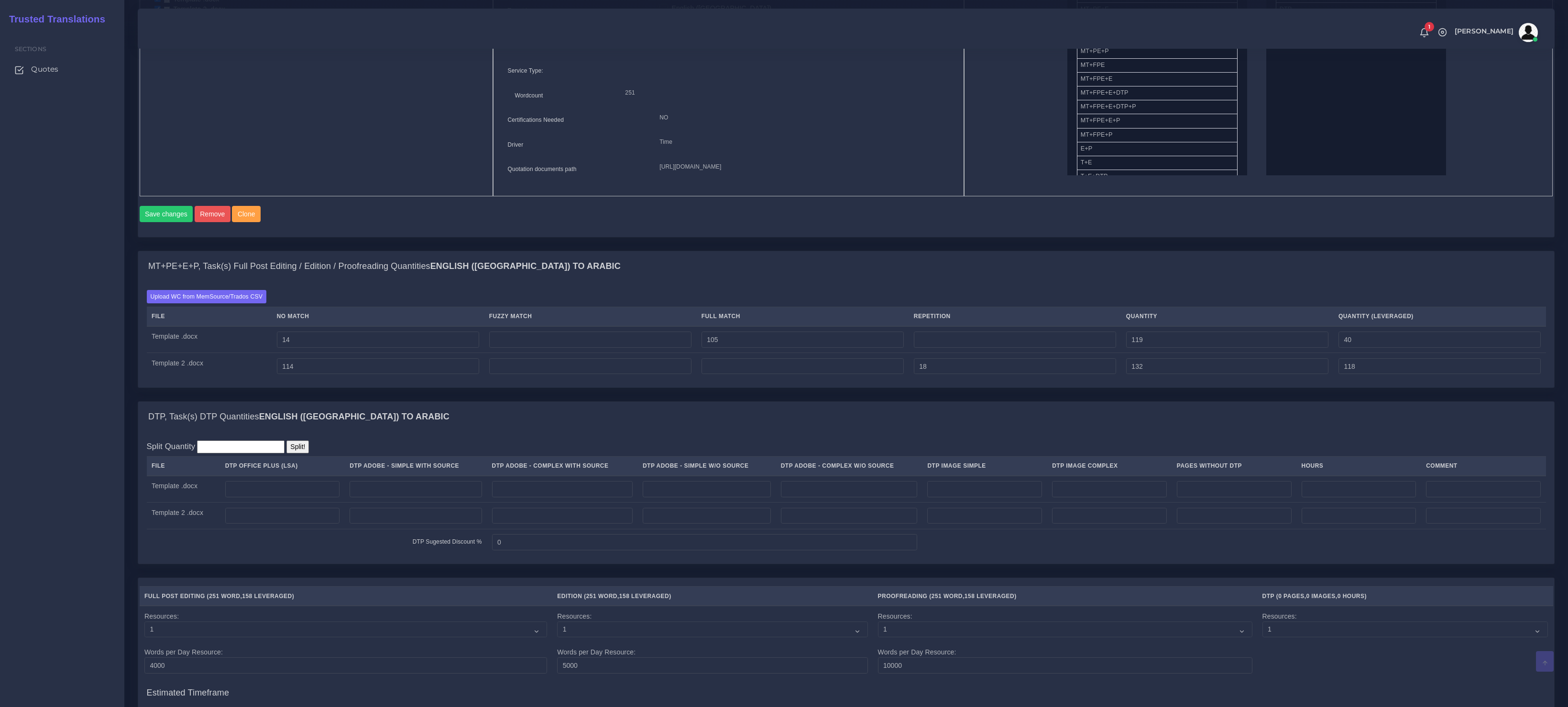
scroll to position [668, 0]
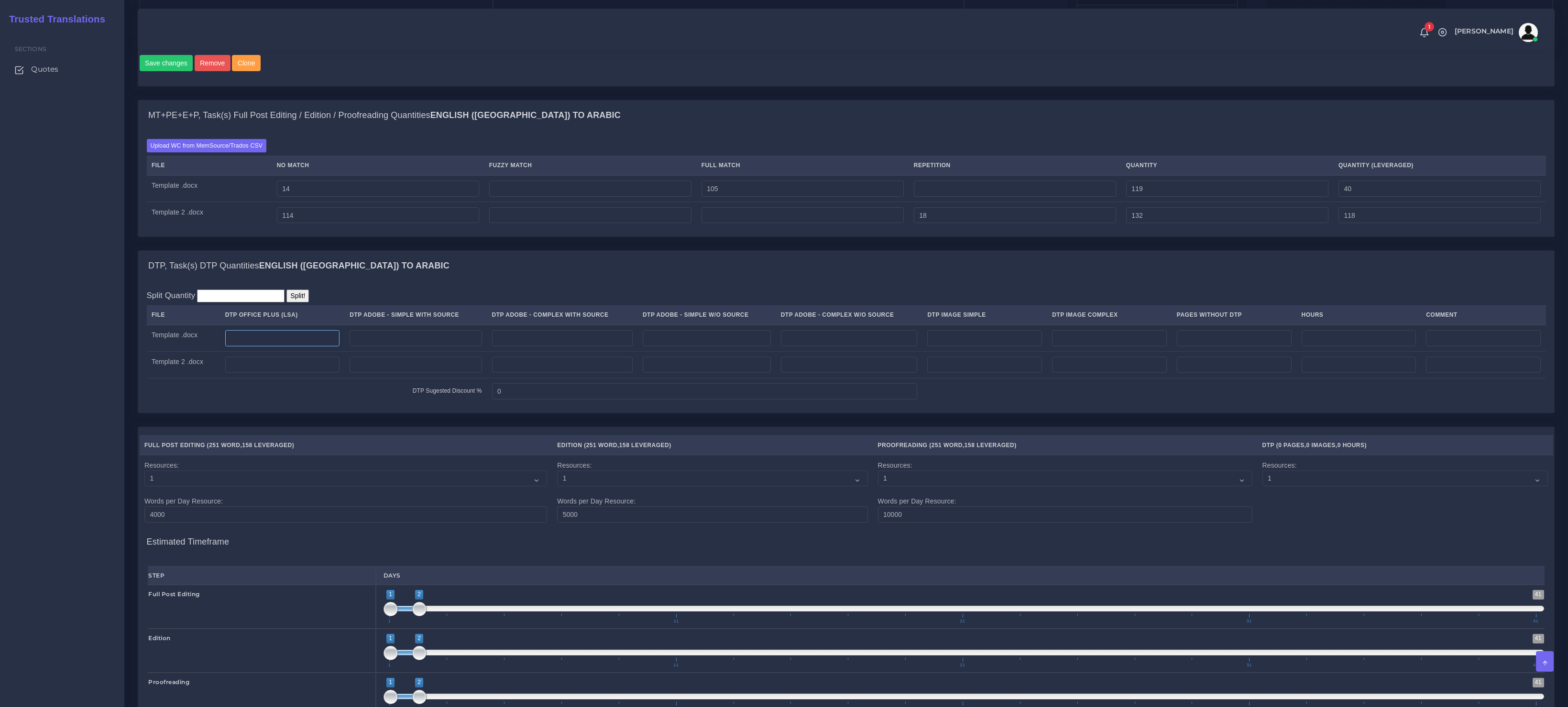
click at [315, 347] on input "number" at bounding box center [283, 338] width 115 height 16
type input "1"
click at [256, 378] on td at bounding box center [282, 365] width 125 height 27
click at [259, 373] on input "number" at bounding box center [283, 365] width 115 height 16
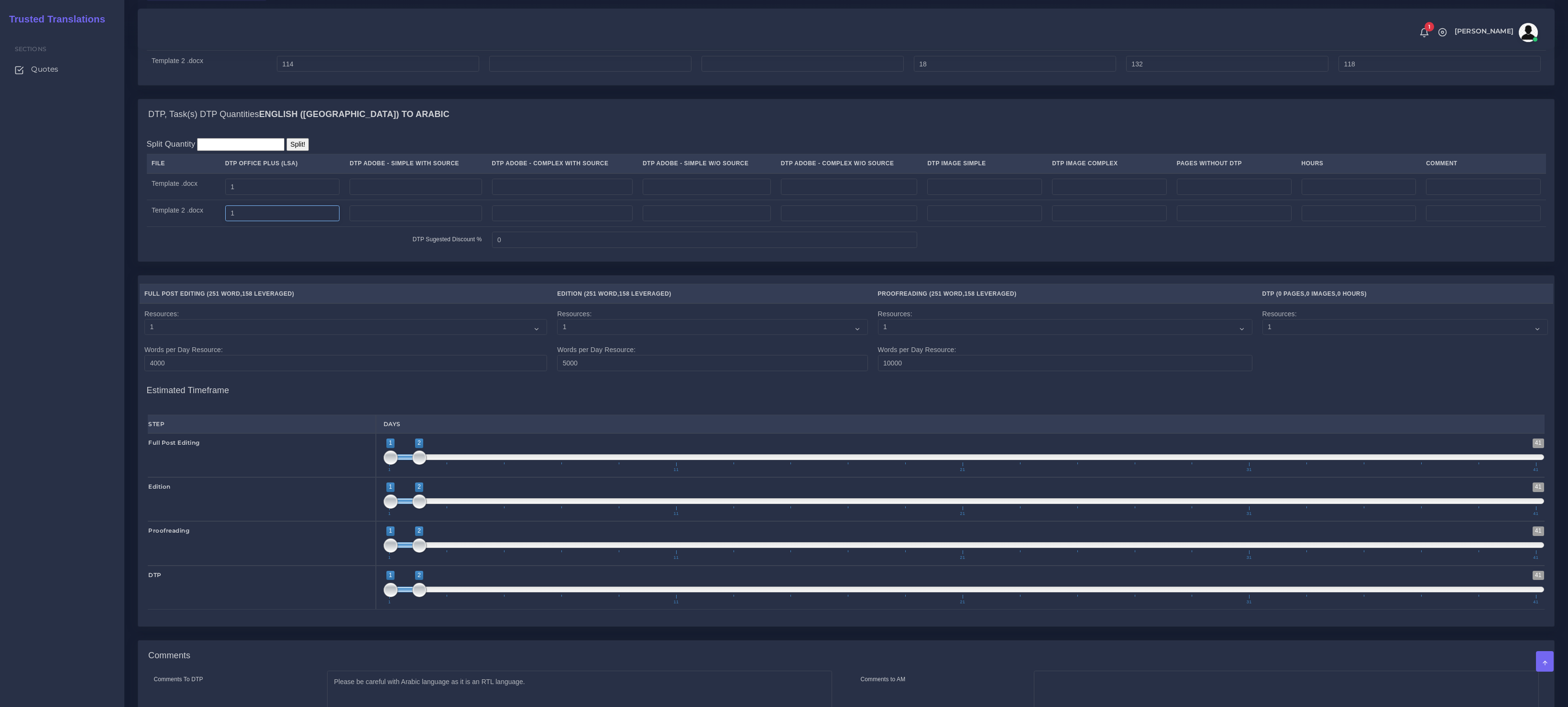
scroll to position [976, 0]
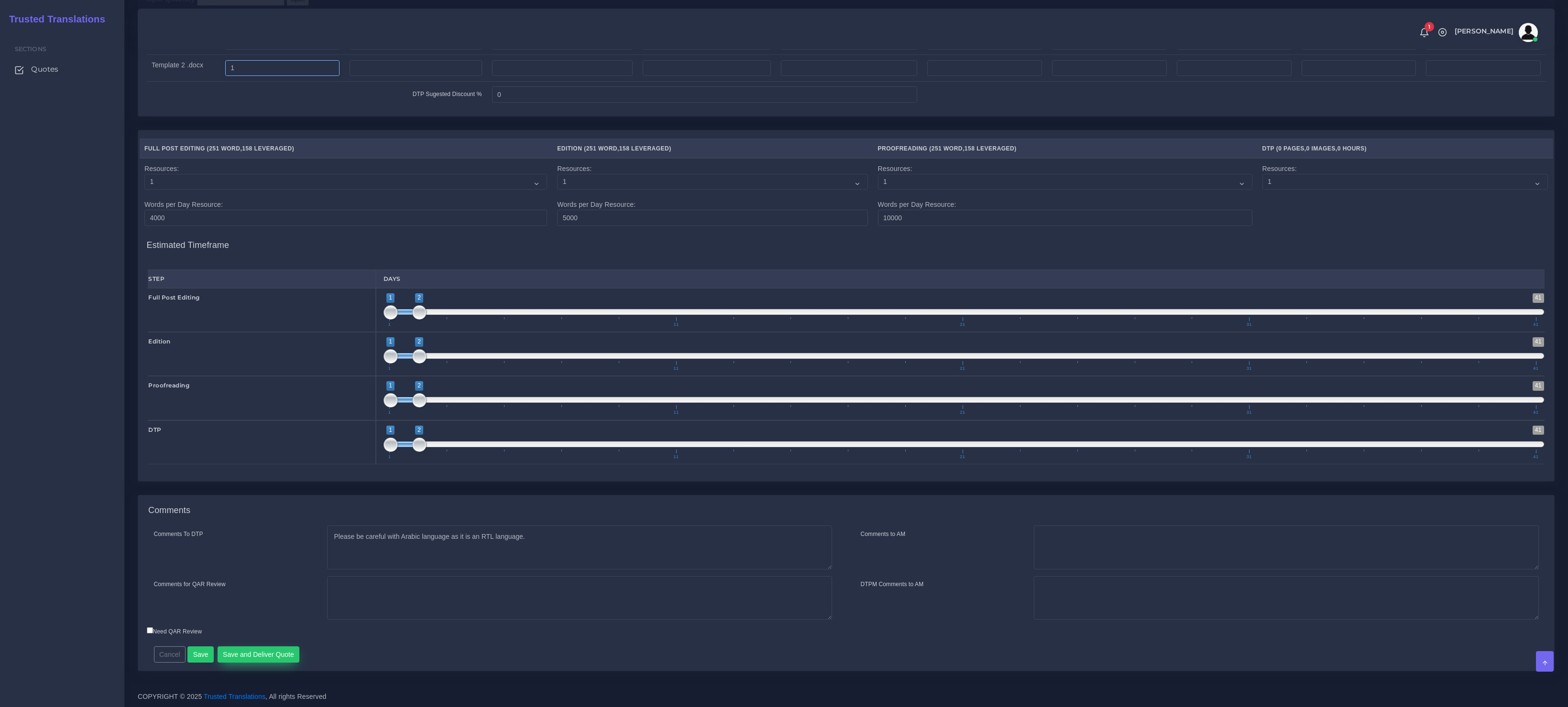
type input "1"
click at [291, 660] on button "Save and Deliver Quote" at bounding box center [258, 655] width 82 height 16
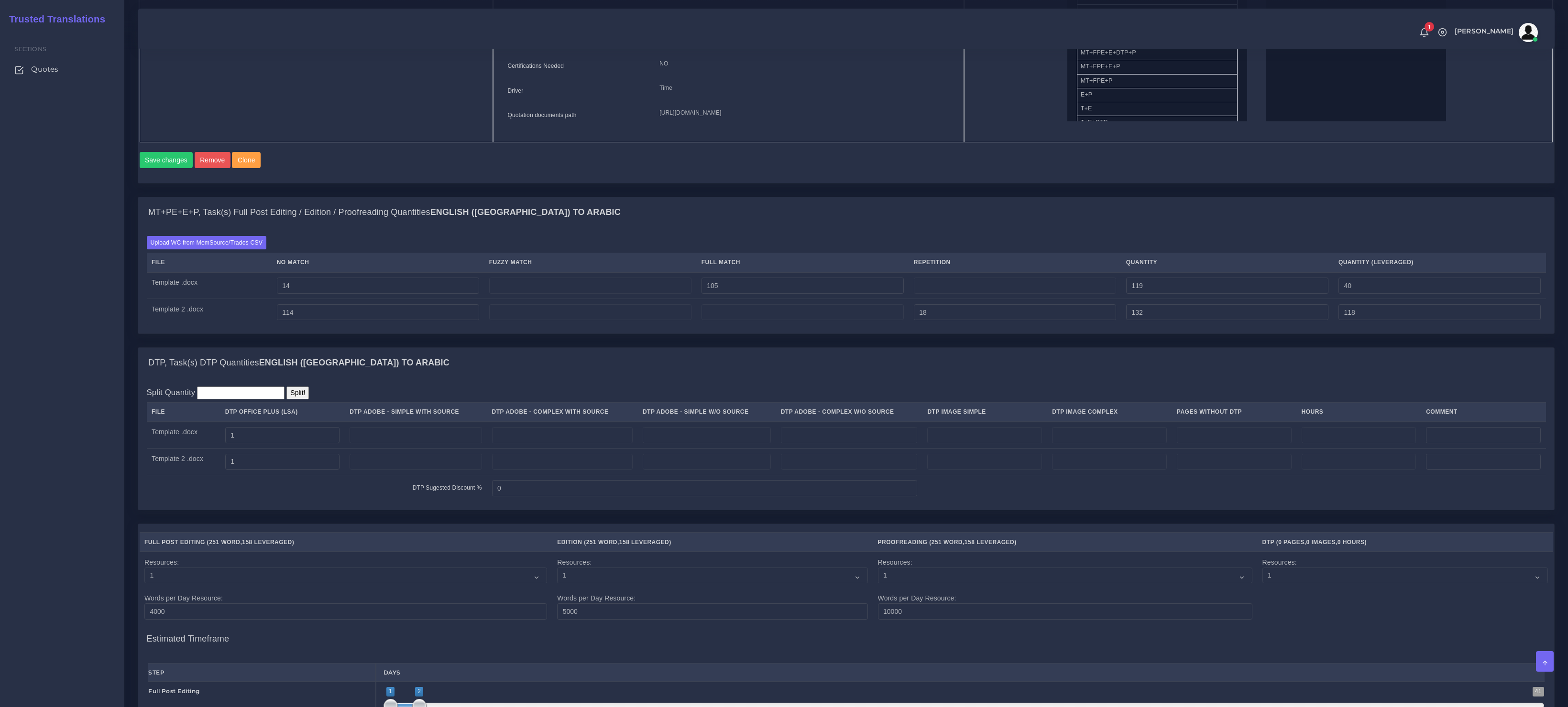
scroll to position [563, 0]
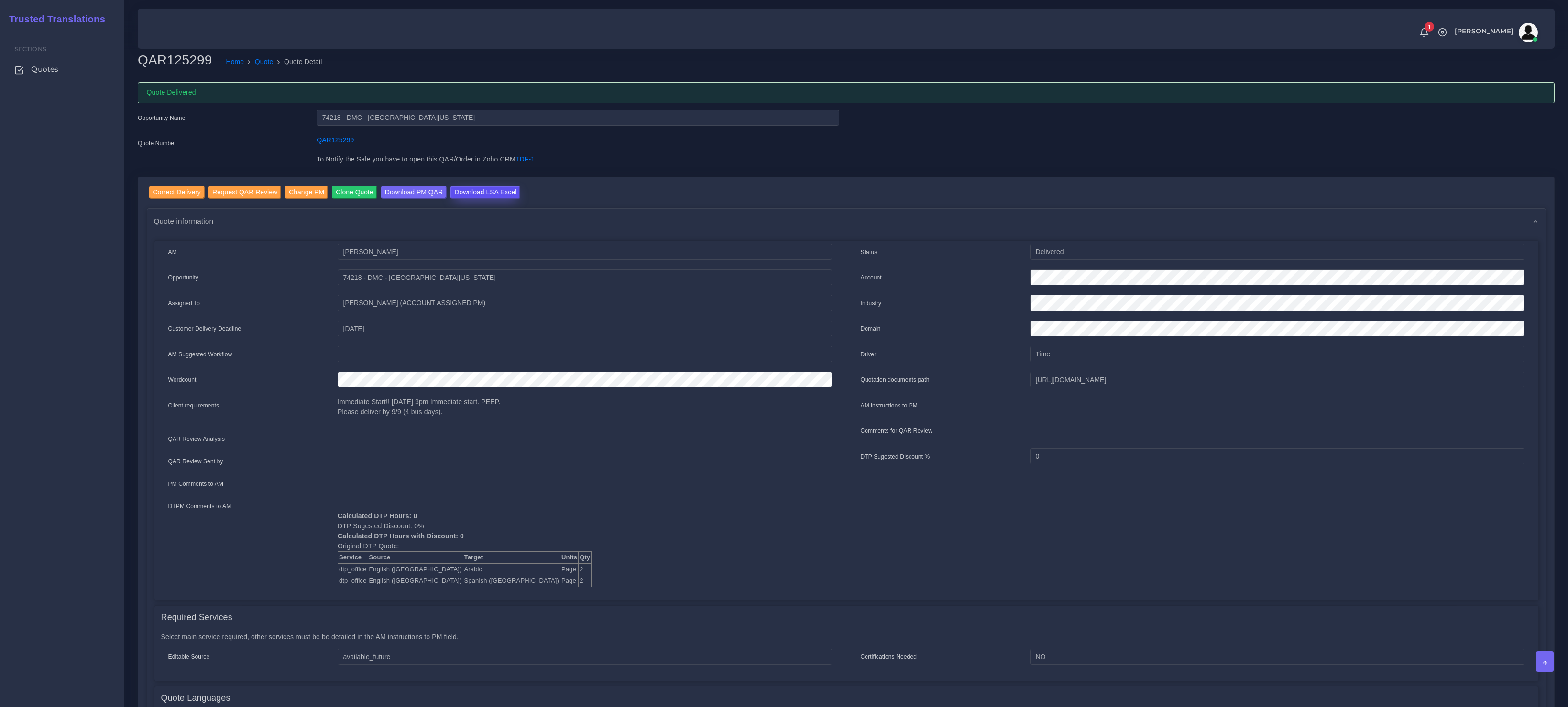
click at [480, 189] on input "Download LSA Excel" at bounding box center [485, 192] width 70 height 13
click at [264, 60] on link "Quote" at bounding box center [264, 62] width 19 height 10
